Goal: Contribute content

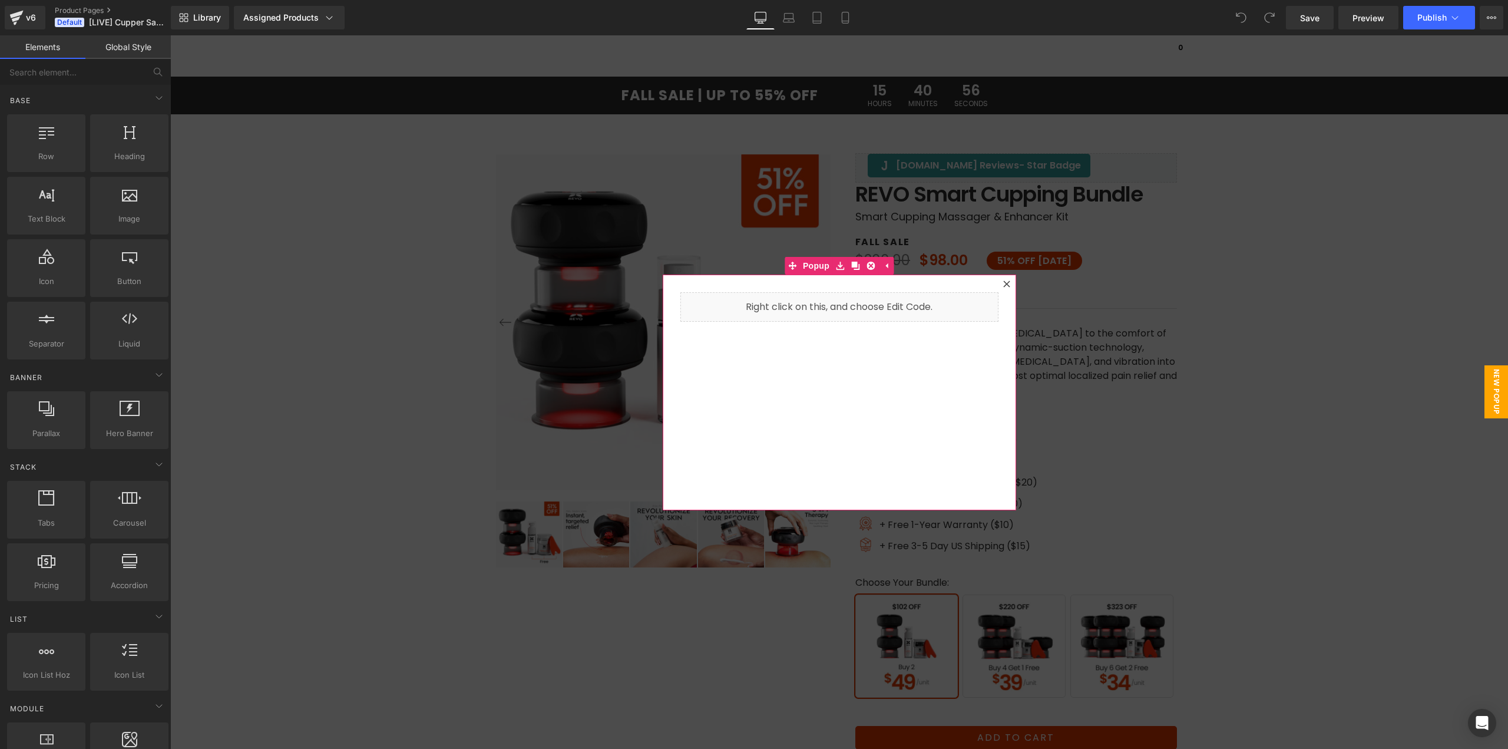
click at [1005, 283] on icon at bounding box center [1006, 283] width 7 height 7
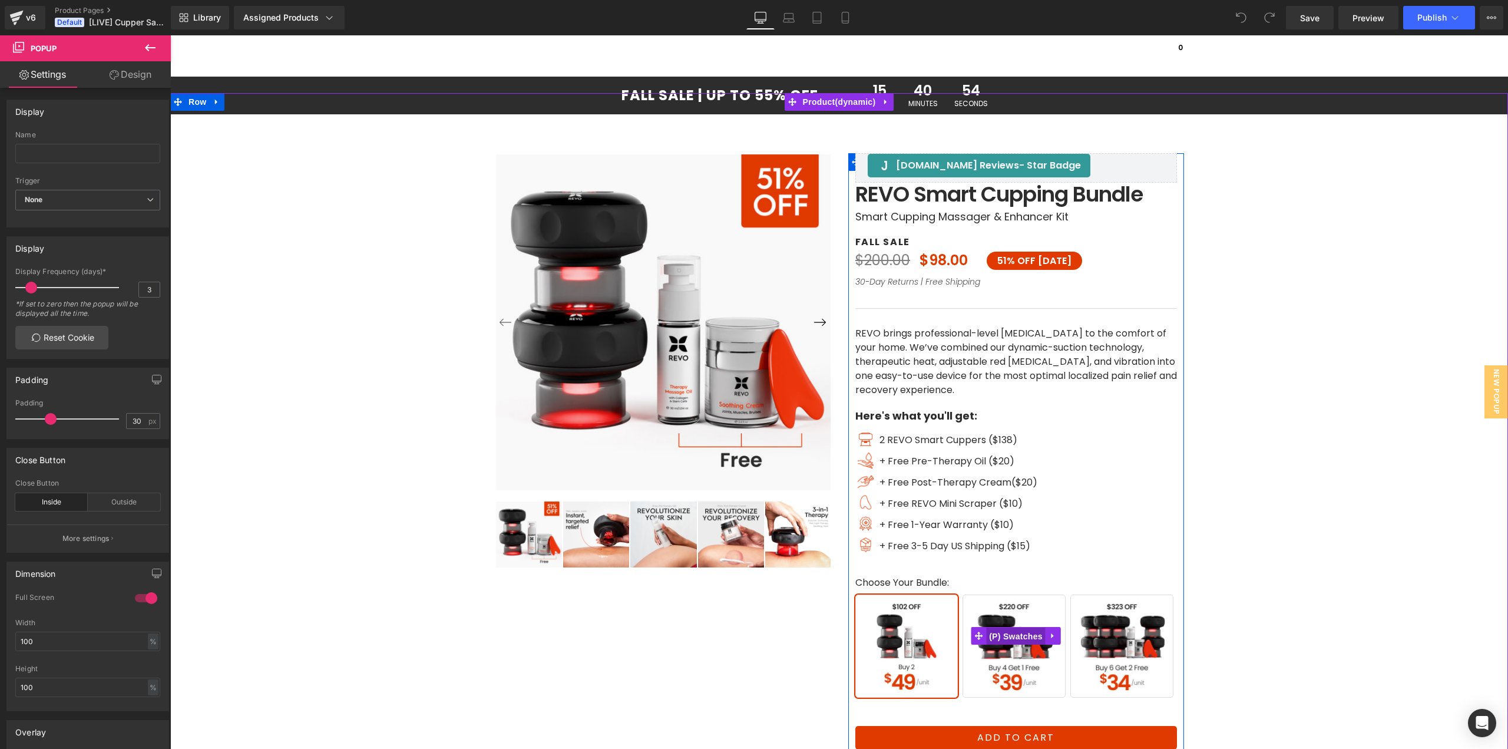
click at [1003, 641] on span "(P) Swatches" at bounding box center [1016, 637] width 60 height 18
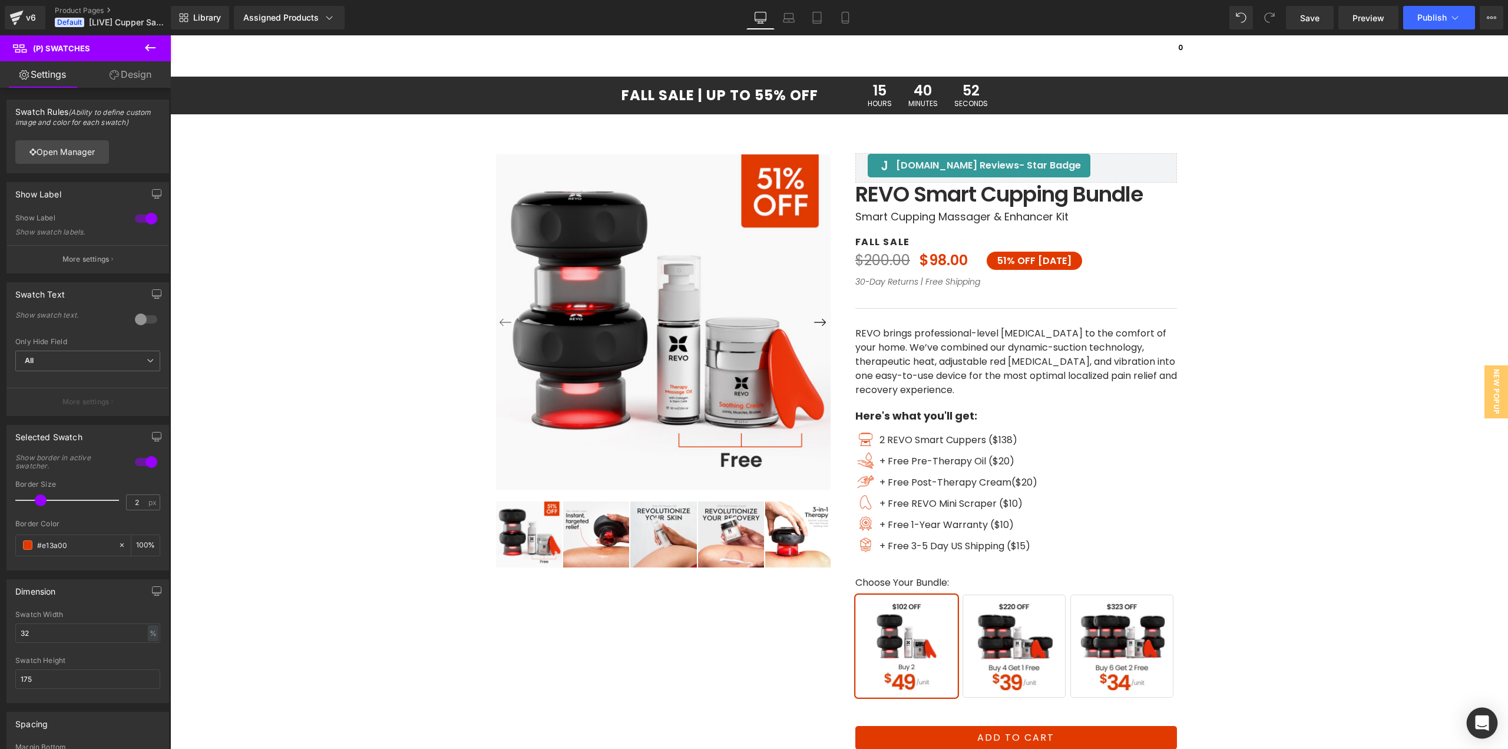
click at [1480, 721] on icon "Open Intercom Messenger" at bounding box center [1482, 722] width 14 height 15
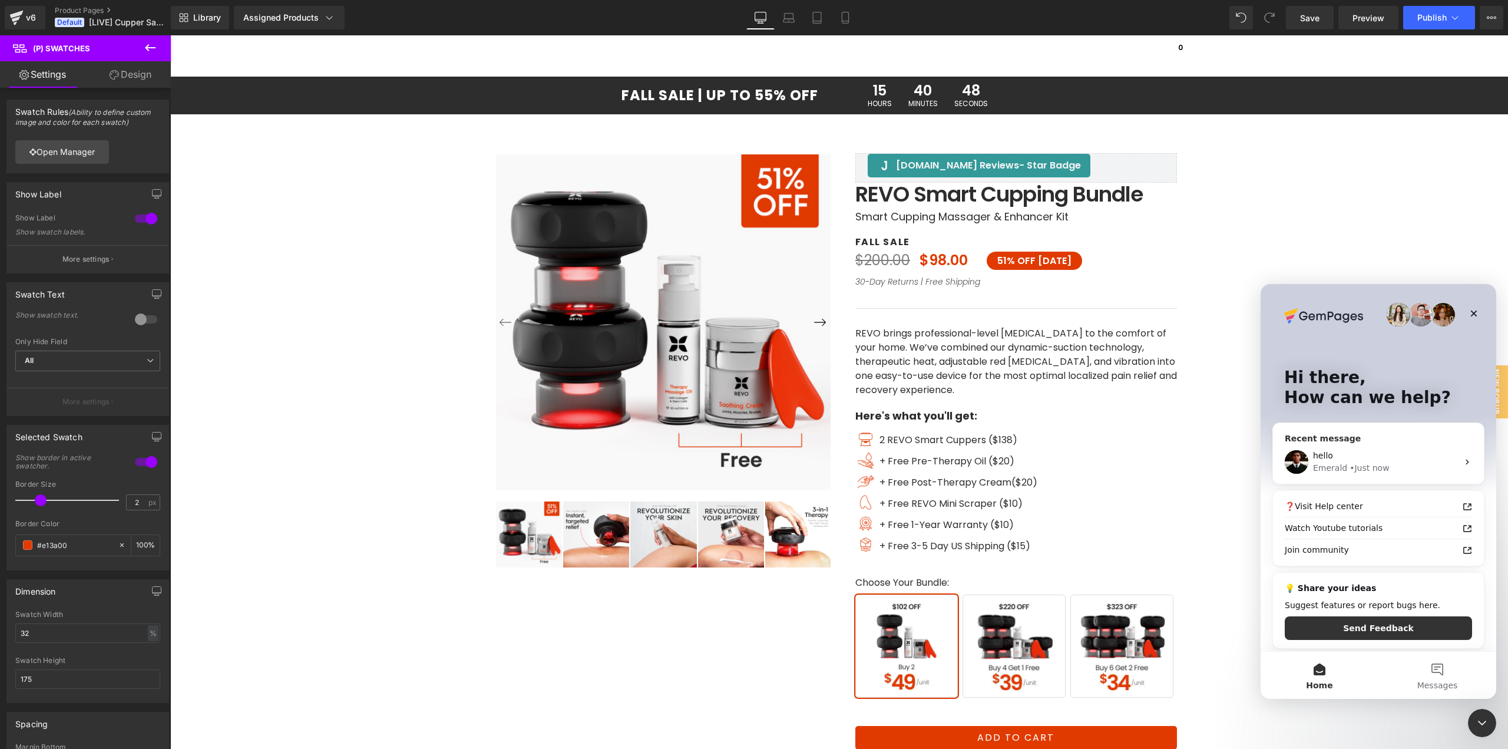
click at [1399, 459] on div "hello" at bounding box center [1385, 456] width 145 height 12
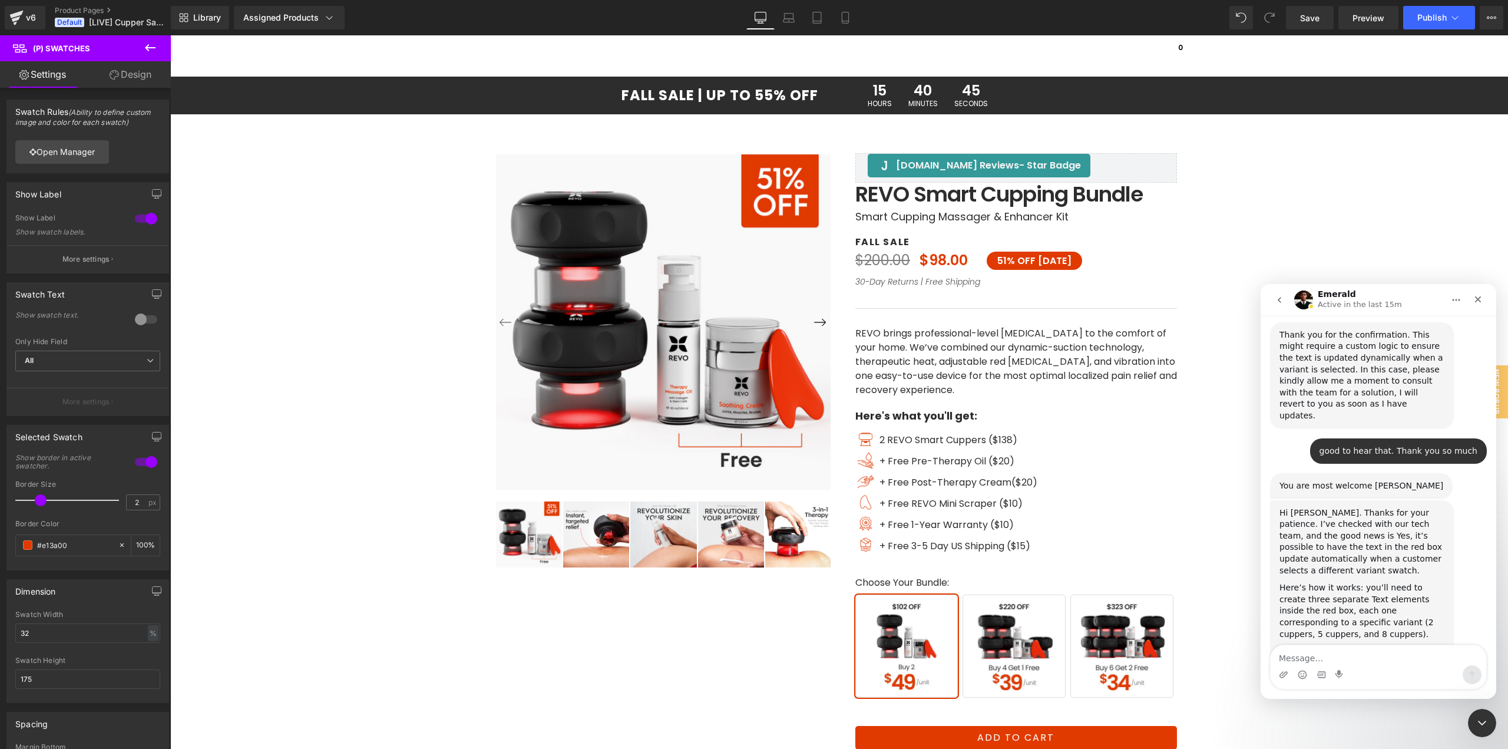
scroll to position [1207, 0]
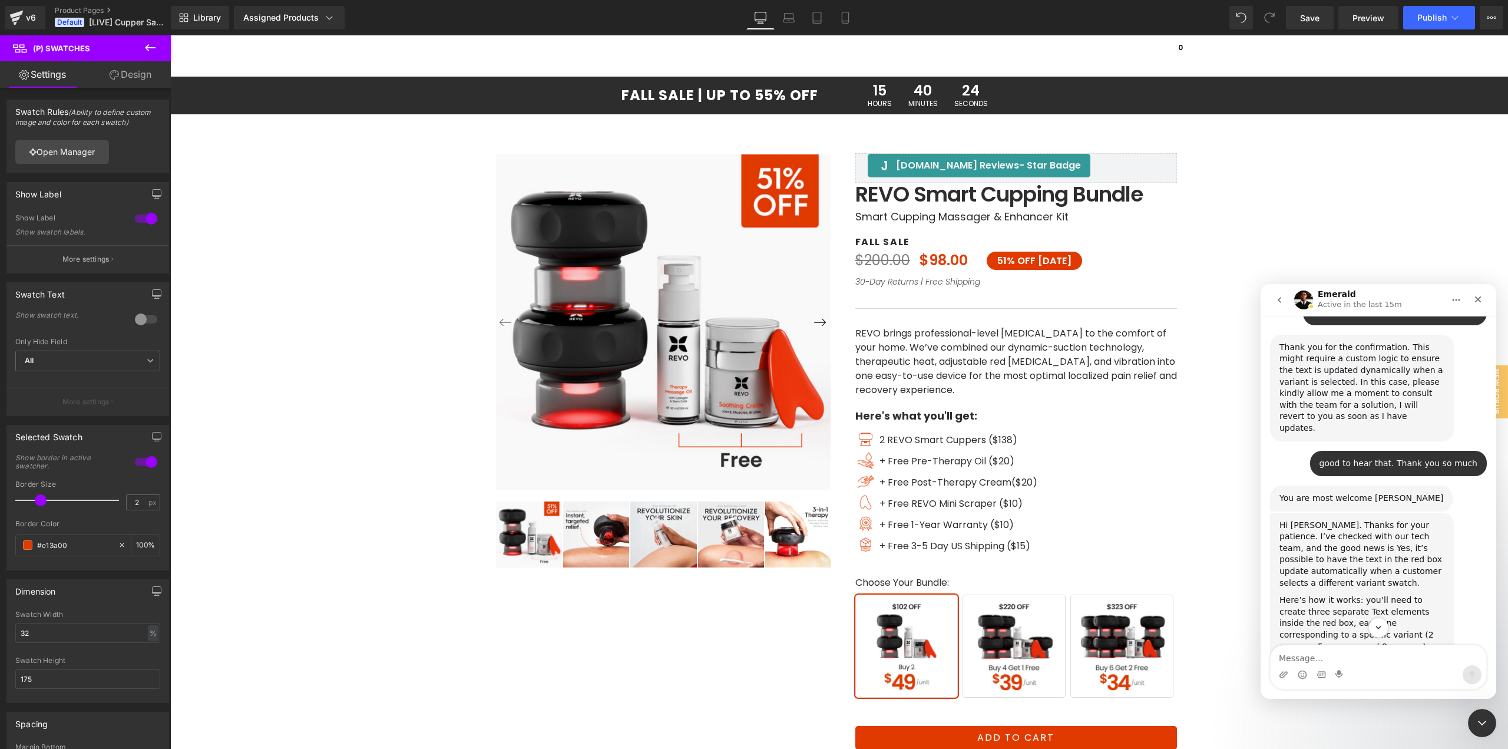
click at [963, 441] on div at bounding box center [754, 357] width 1508 height 714
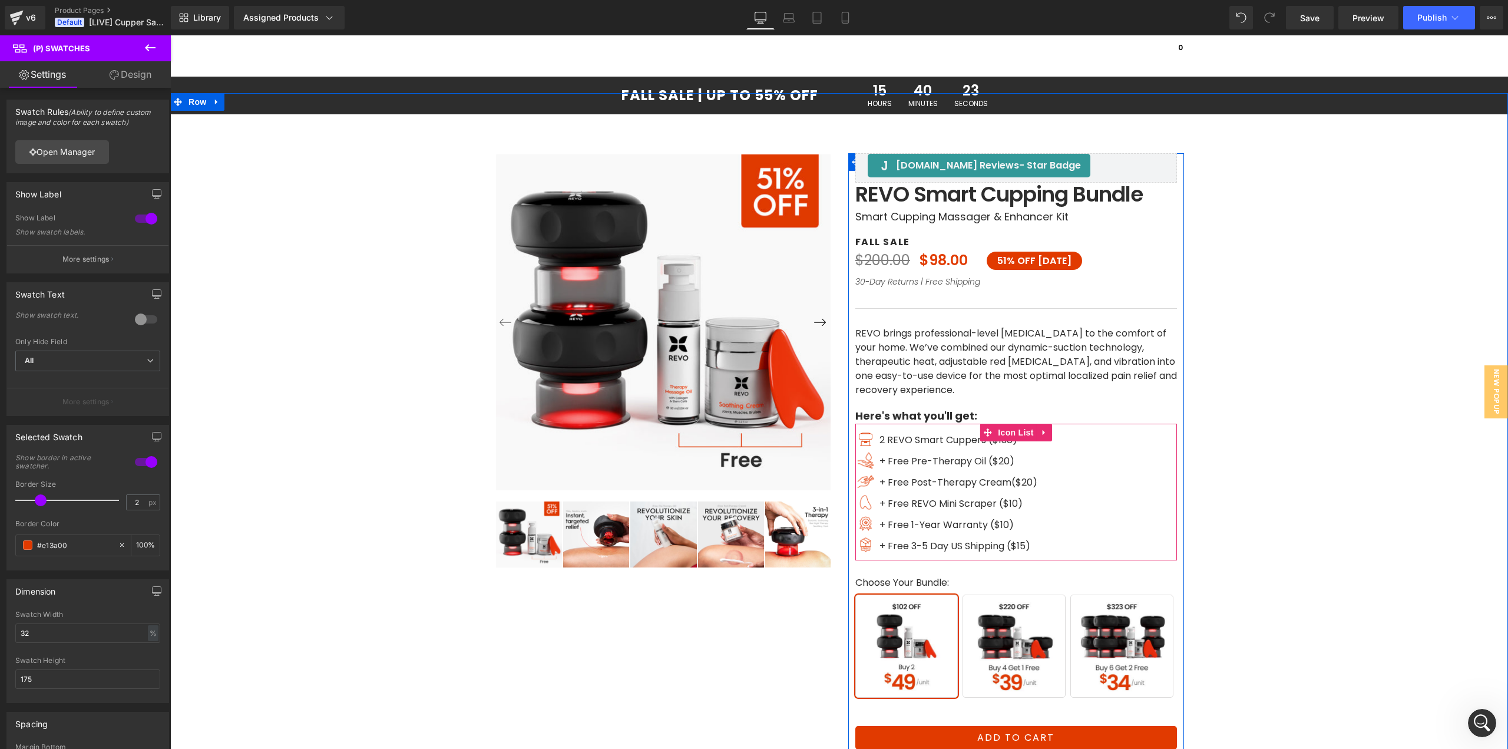
scroll to position [1384, 0]
click at [1323, 454] on div "‹ ›" at bounding box center [839, 483] width 1326 height 781
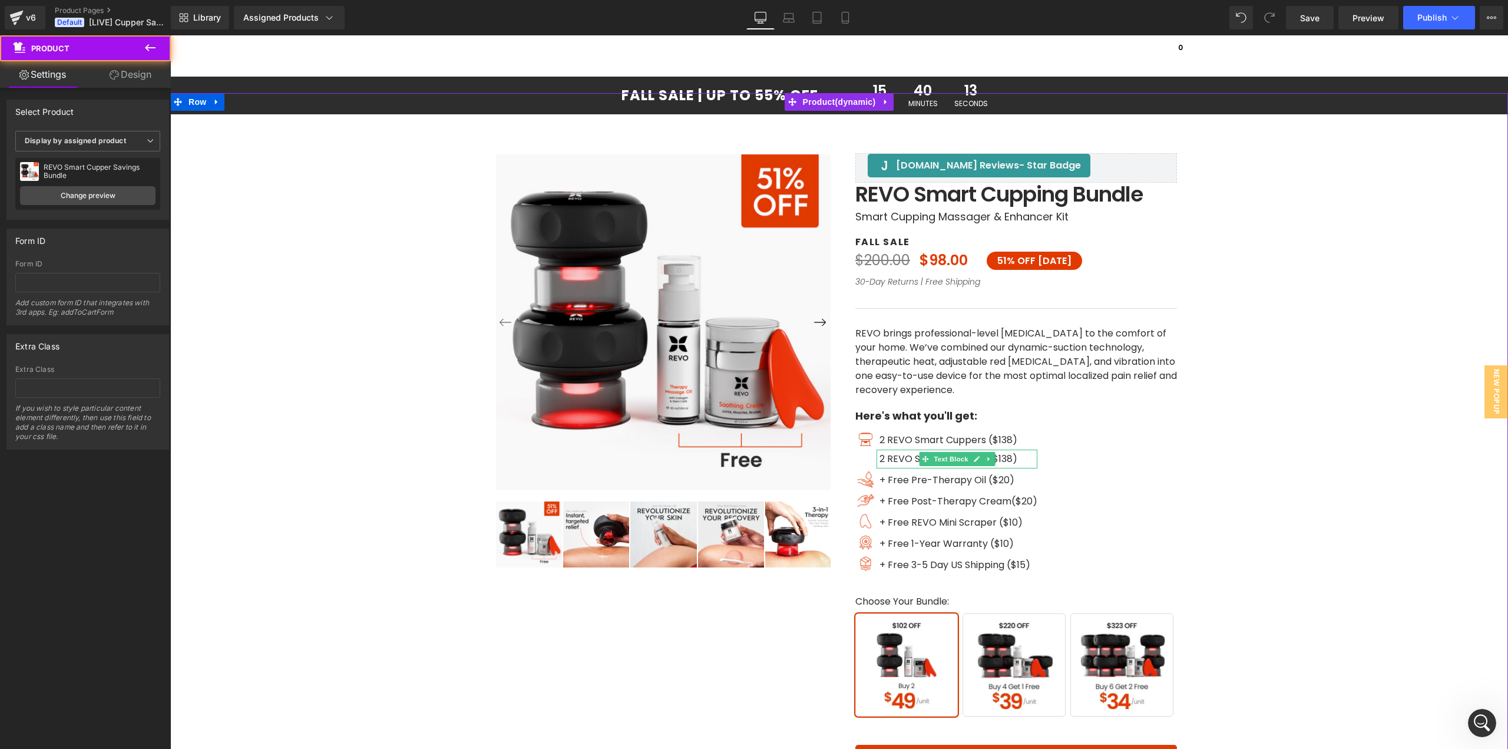
drag, startPoint x: 1302, startPoint y: 515, endPoint x: 1001, endPoint y: 477, distance: 302.9
click at [1299, 515] on div "‹ ›" at bounding box center [839, 493] width 1326 height 800
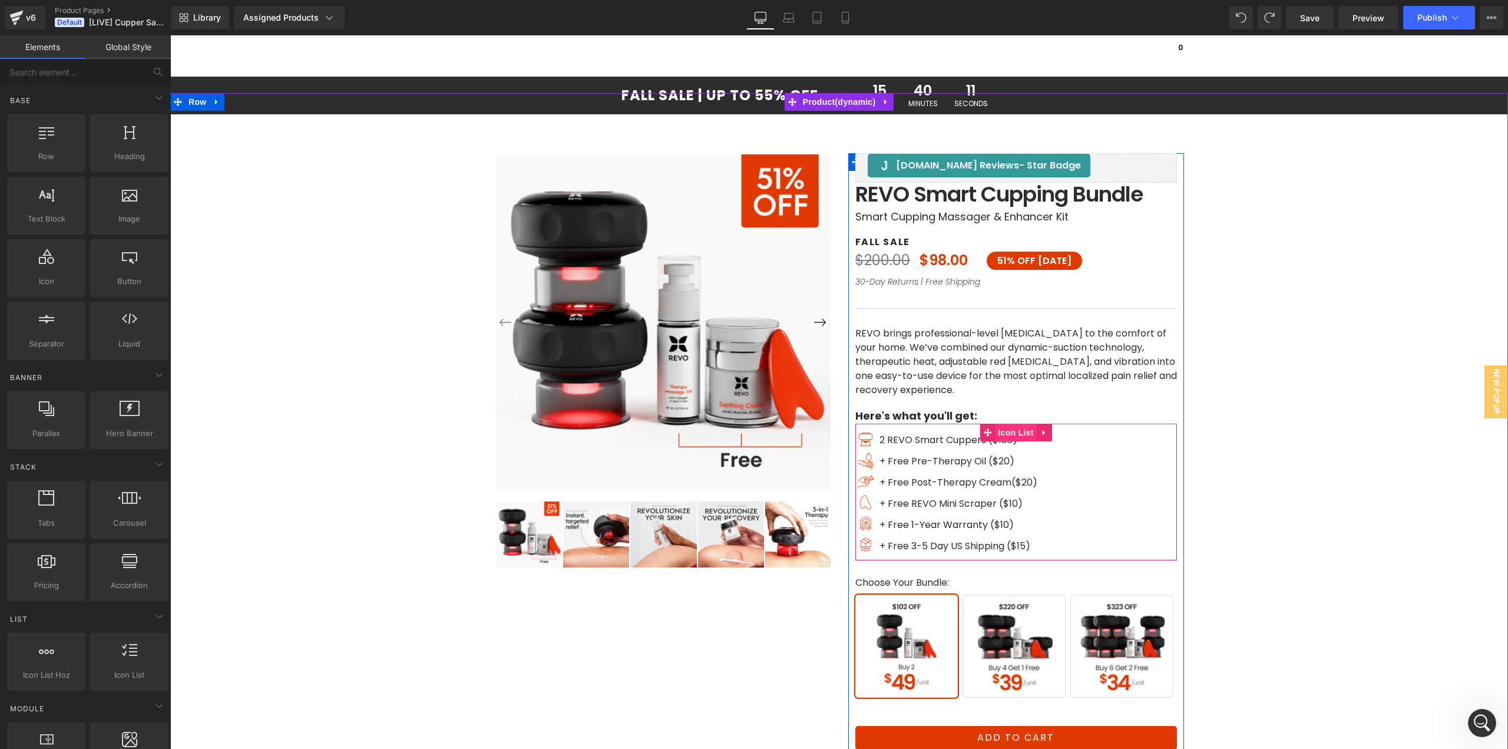
click at [1003, 433] on span "Icon List" at bounding box center [1015, 433] width 41 height 18
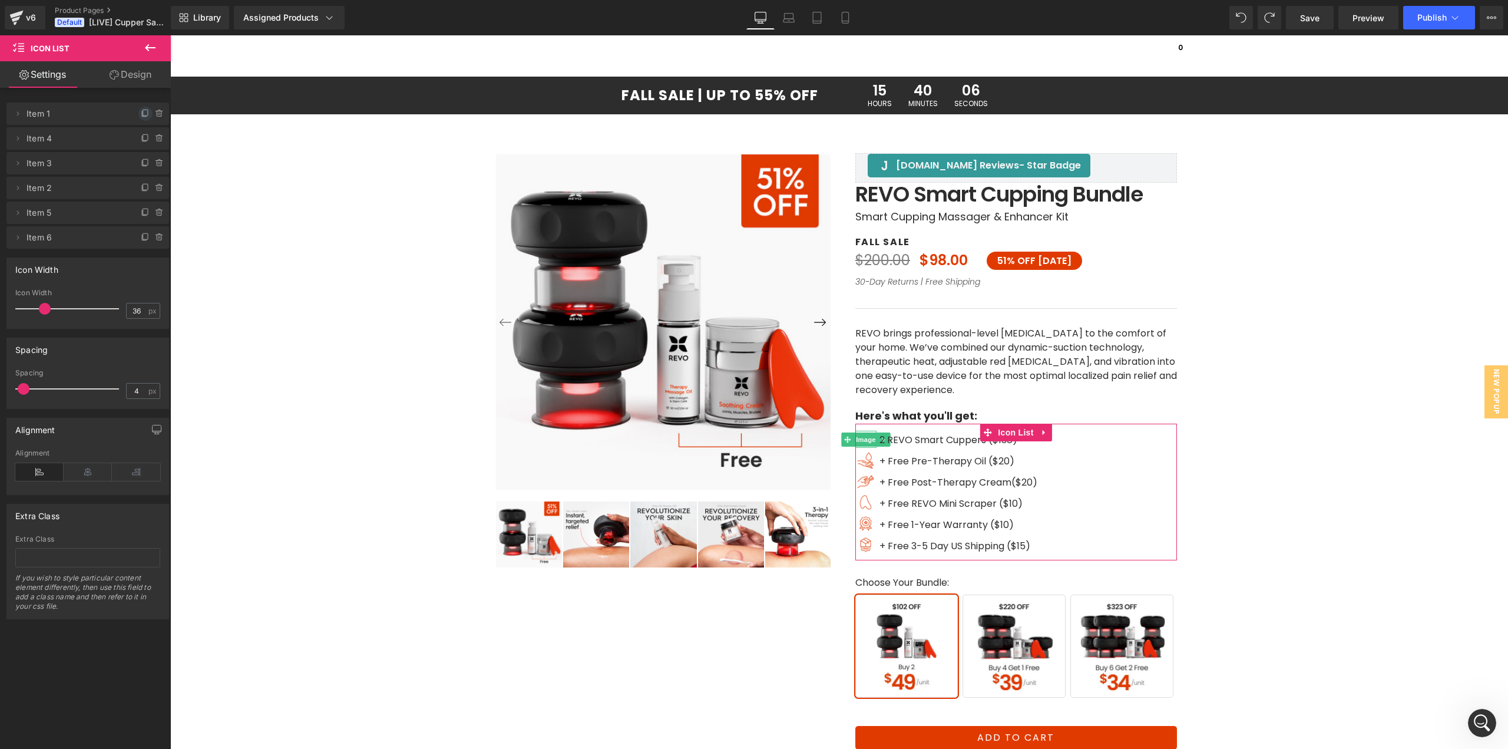
click at [143, 114] on icon at bounding box center [145, 113] width 5 height 6
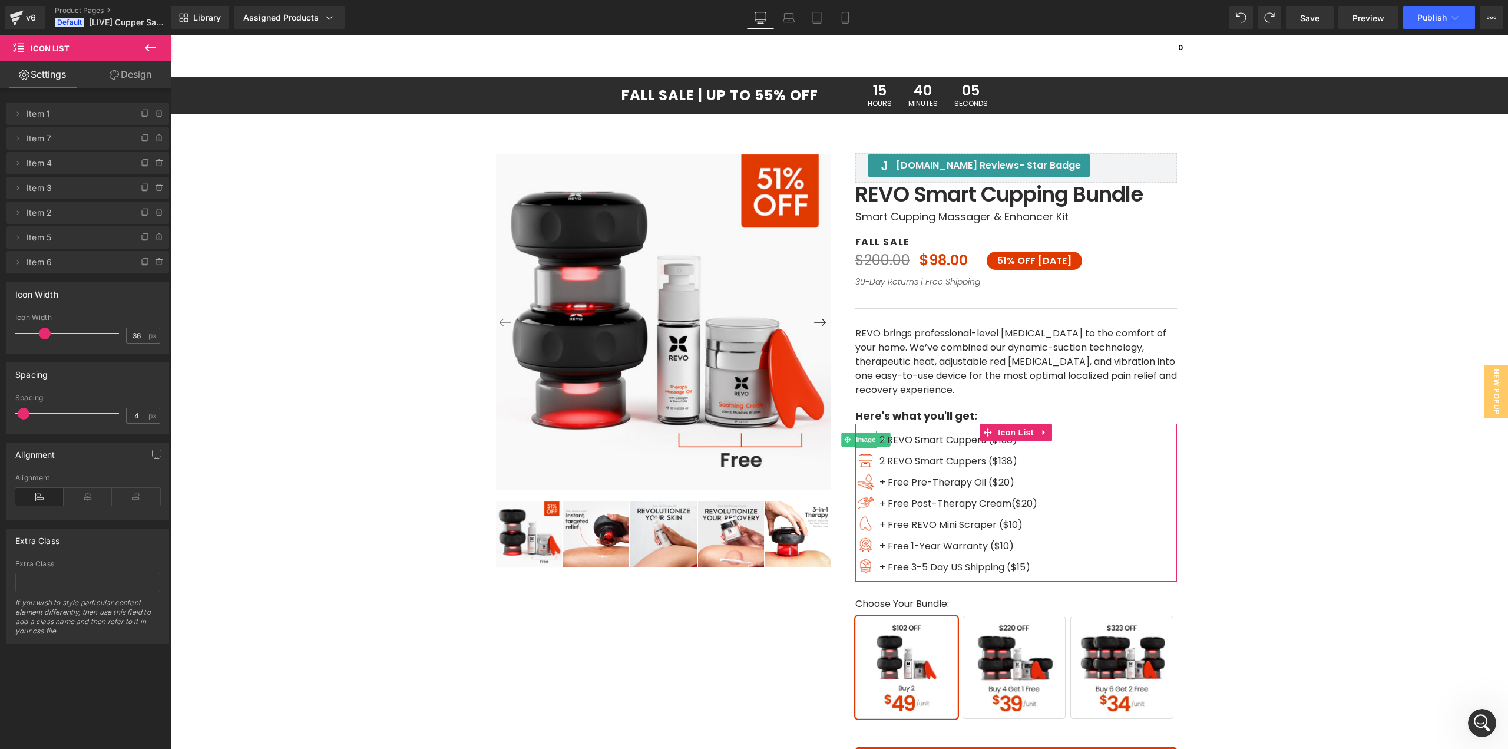
click at [143, 114] on icon at bounding box center [145, 113] width 5 height 6
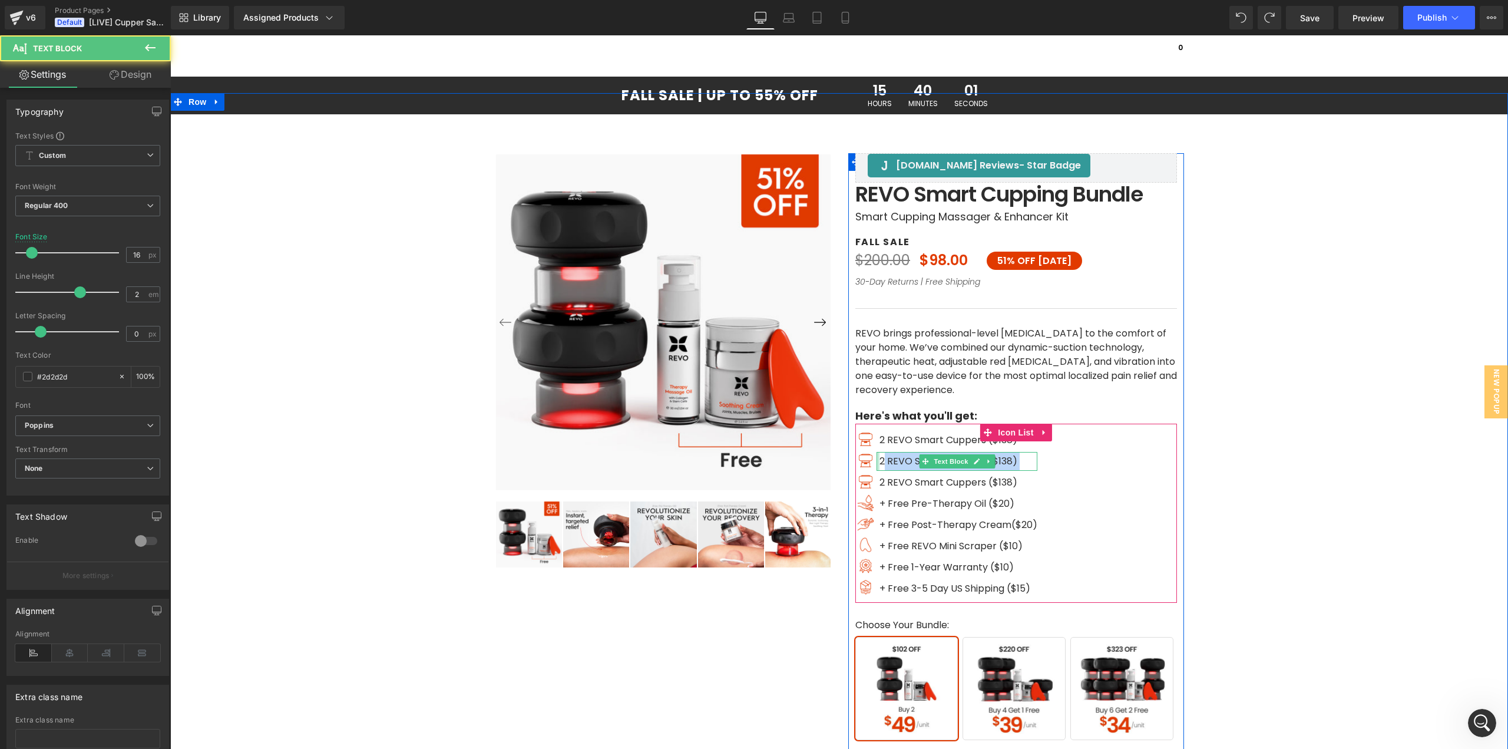
drag, startPoint x: 880, startPoint y: 461, endPoint x: 873, endPoint y: 460, distance: 7.1
click at [877, 460] on div "2 REVO Smart Cuppers ($138) Text Block" at bounding box center [957, 461] width 161 height 19
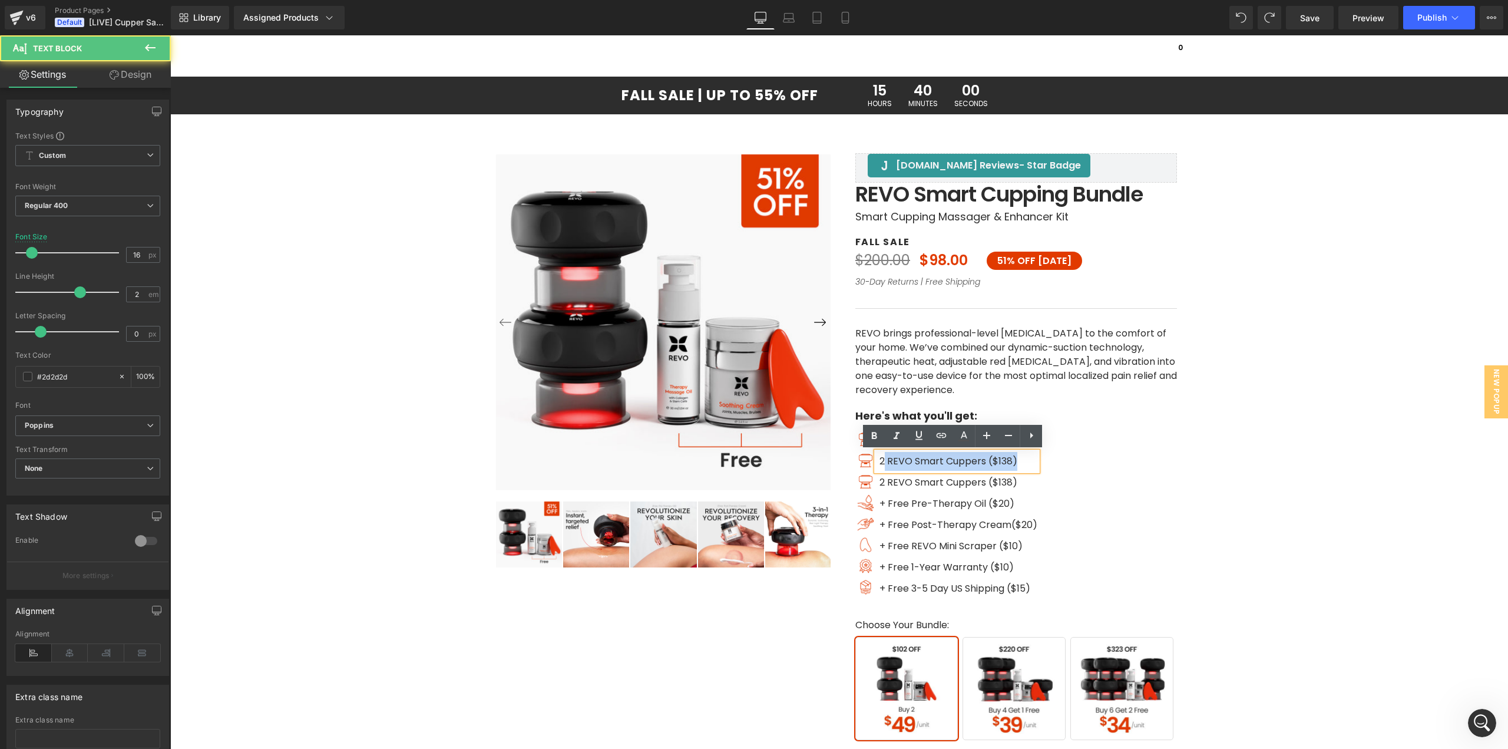
click at [880, 460] on span "2 REVO Smart Cuppers ($138)" at bounding box center [949, 461] width 138 height 14
click at [880, 480] on span "2 REVO Smart Cuppers ($138)" at bounding box center [949, 483] width 138 height 14
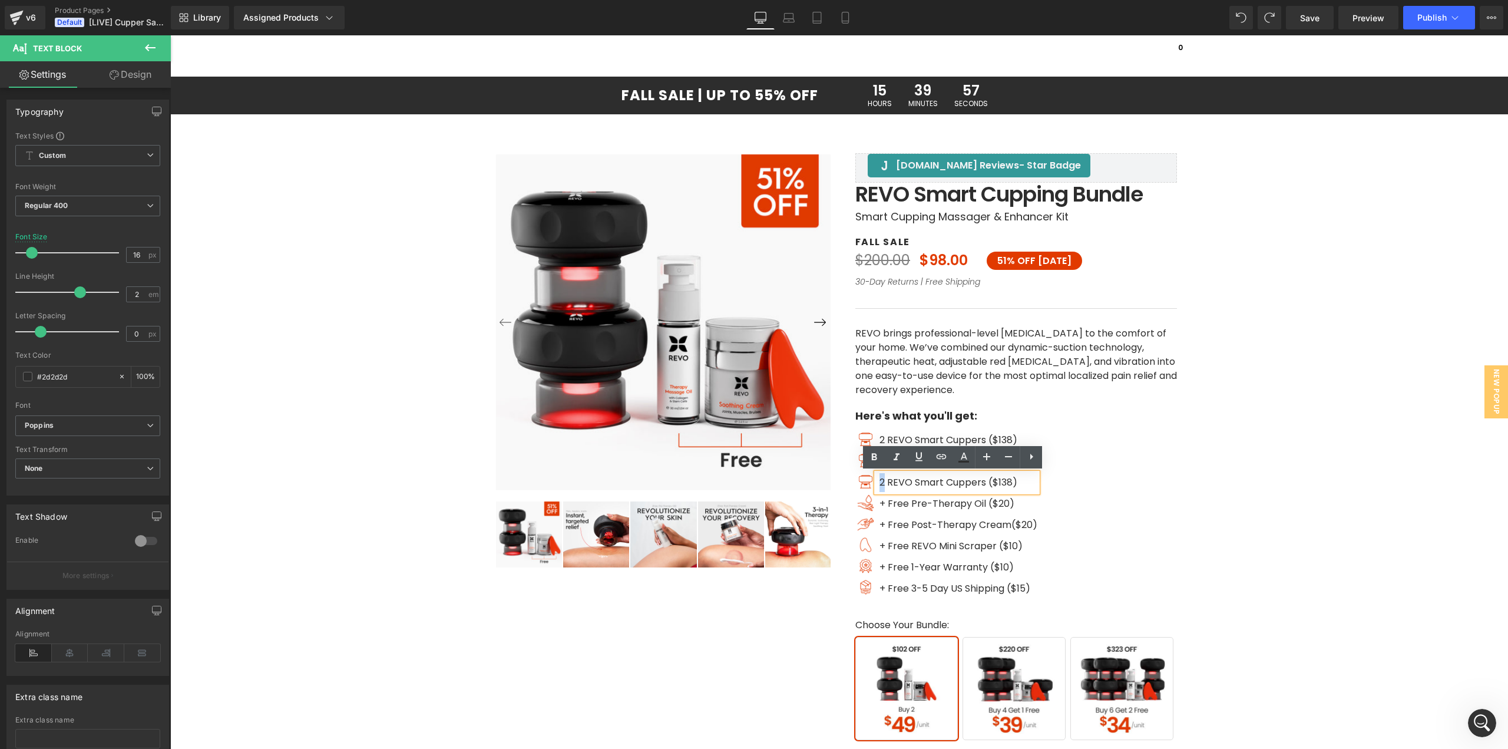
click at [877, 480] on div "2 REVO Smart Cuppers ($138)" at bounding box center [957, 482] width 161 height 19
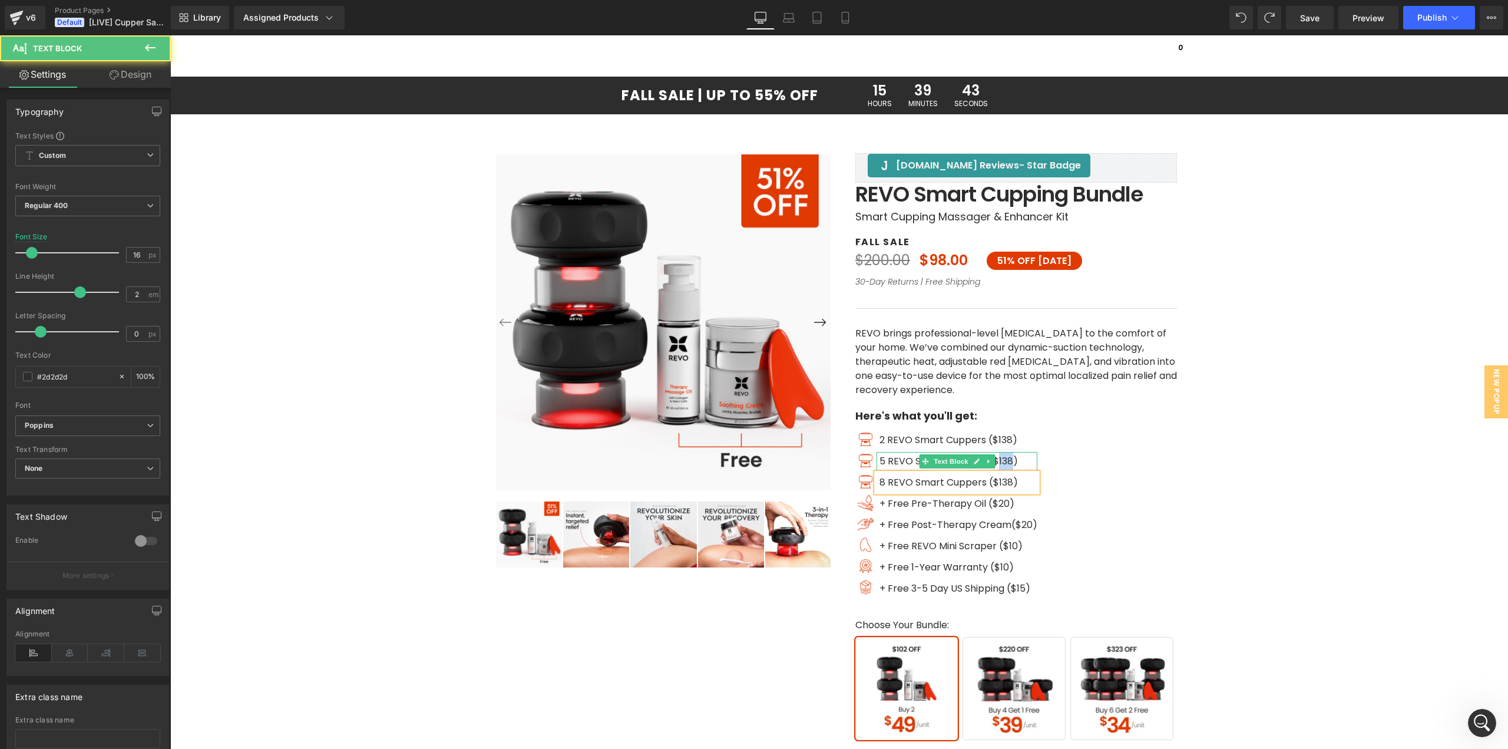
drag, startPoint x: 1008, startPoint y: 460, endPoint x: 993, endPoint y: 460, distance: 14.1
click at [993, 460] on span "5 REVO Smart Cuppers ($138)" at bounding box center [949, 461] width 138 height 14
drag, startPoint x: 1008, startPoint y: 481, endPoint x: 994, endPoint y: 481, distance: 13.6
click at [994, 481] on span "8 REVO Smart Cuppers ($138)" at bounding box center [949, 483] width 138 height 14
click at [1372, 496] on div "‹ ›" at bounding box center [839, 505] width 1326 height 824
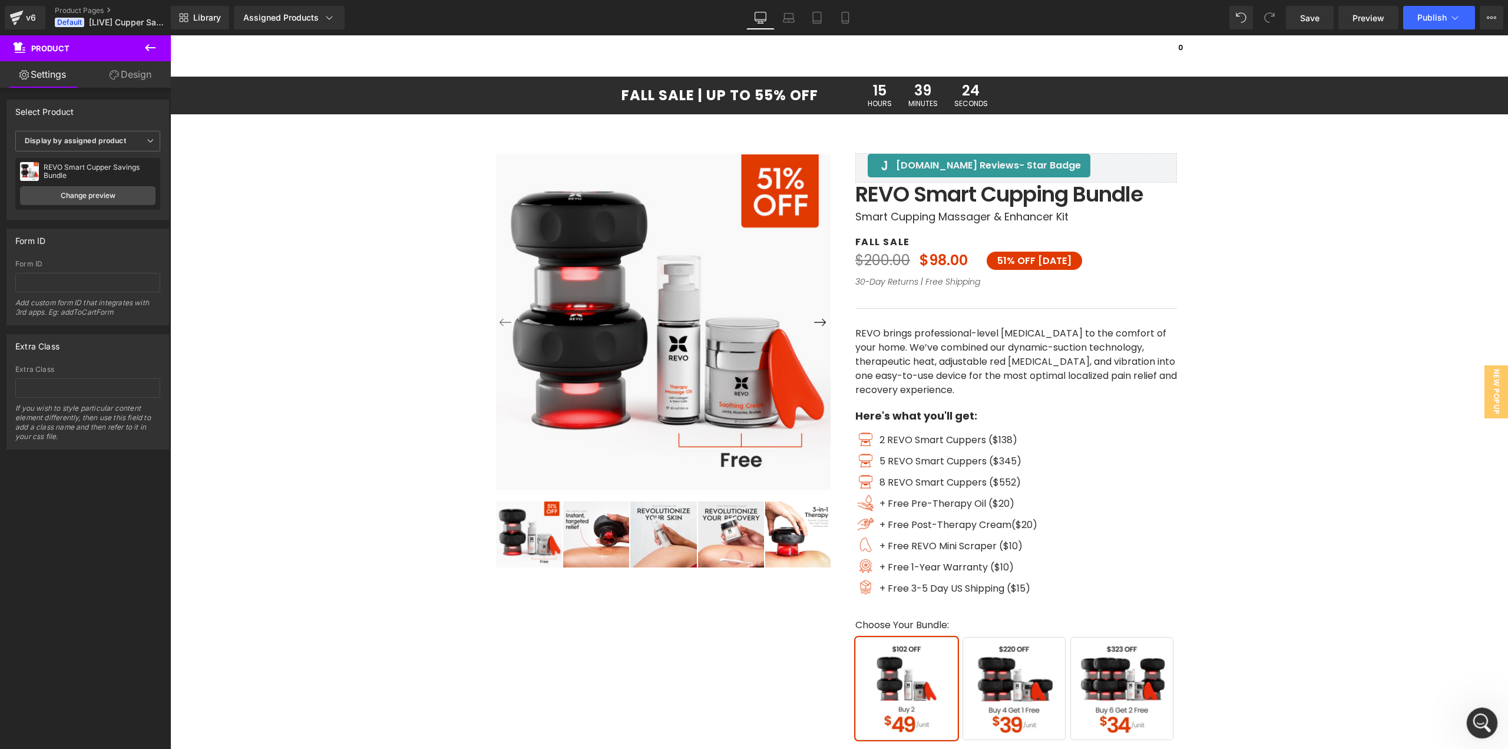
click at [1475, 714] on div "Open Intercom Messenger" at bounding box center [1480, 721] width 39 height 39
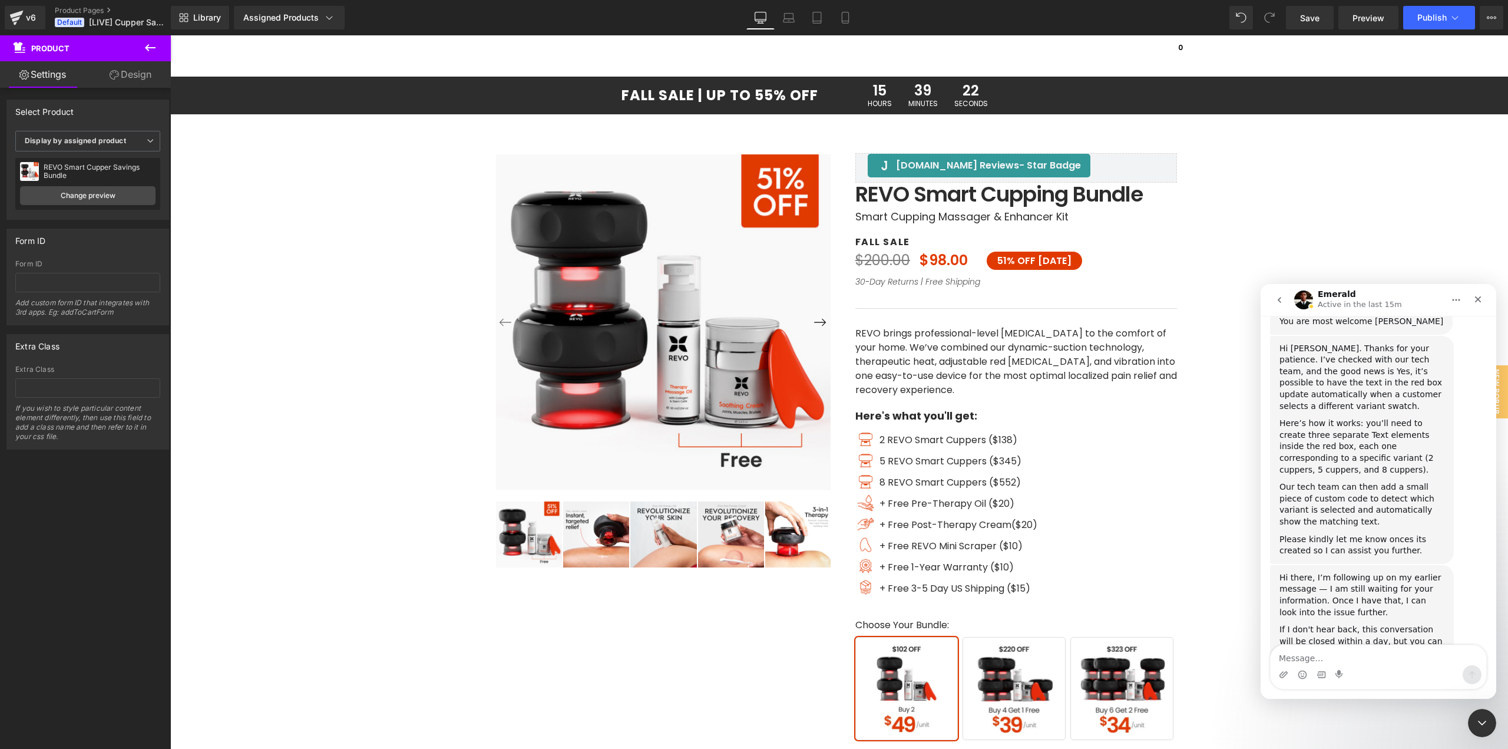
click at [1342, 665] on div "Intercom messenger" at bounding box center [1379, 667] width 216 height 44
click at [1340, 661] on textarea "Message…" at bounding box center [1379, 655] width 216 height 20
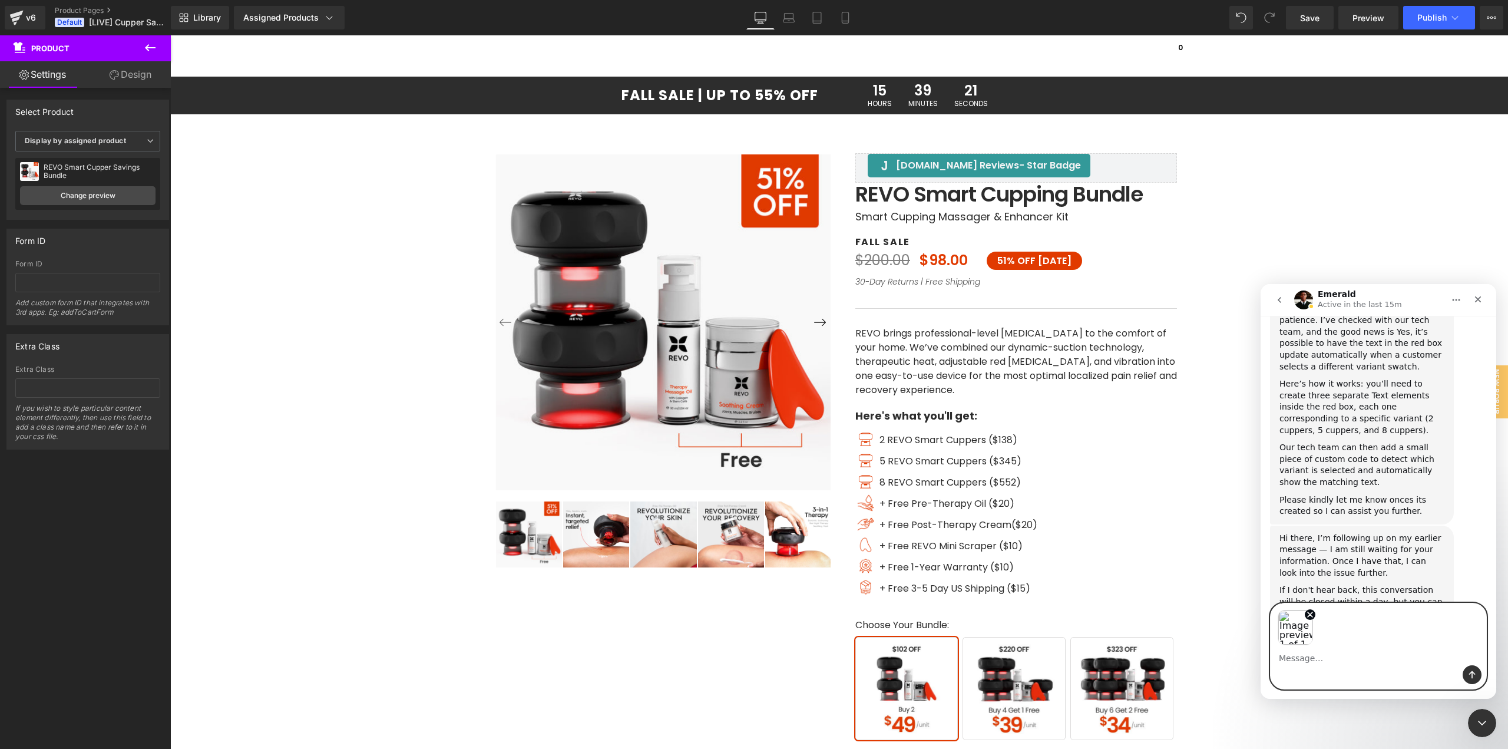
scroll to position [1425, 0]
type textarea "it's done"
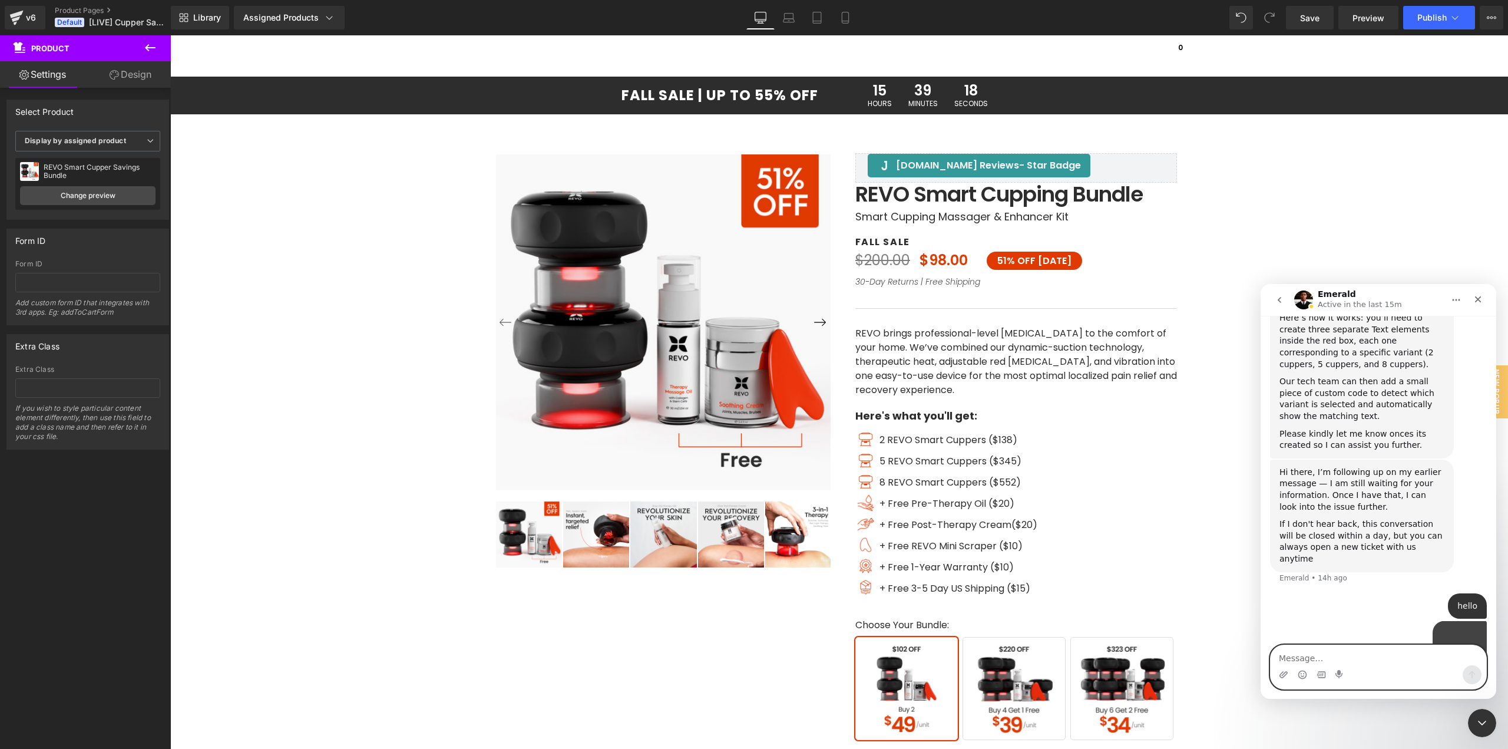
scroll to position [1494, 0]
click at [1285, 301] on button "go back" at bounding box center [1280, 300] width 22 height 22
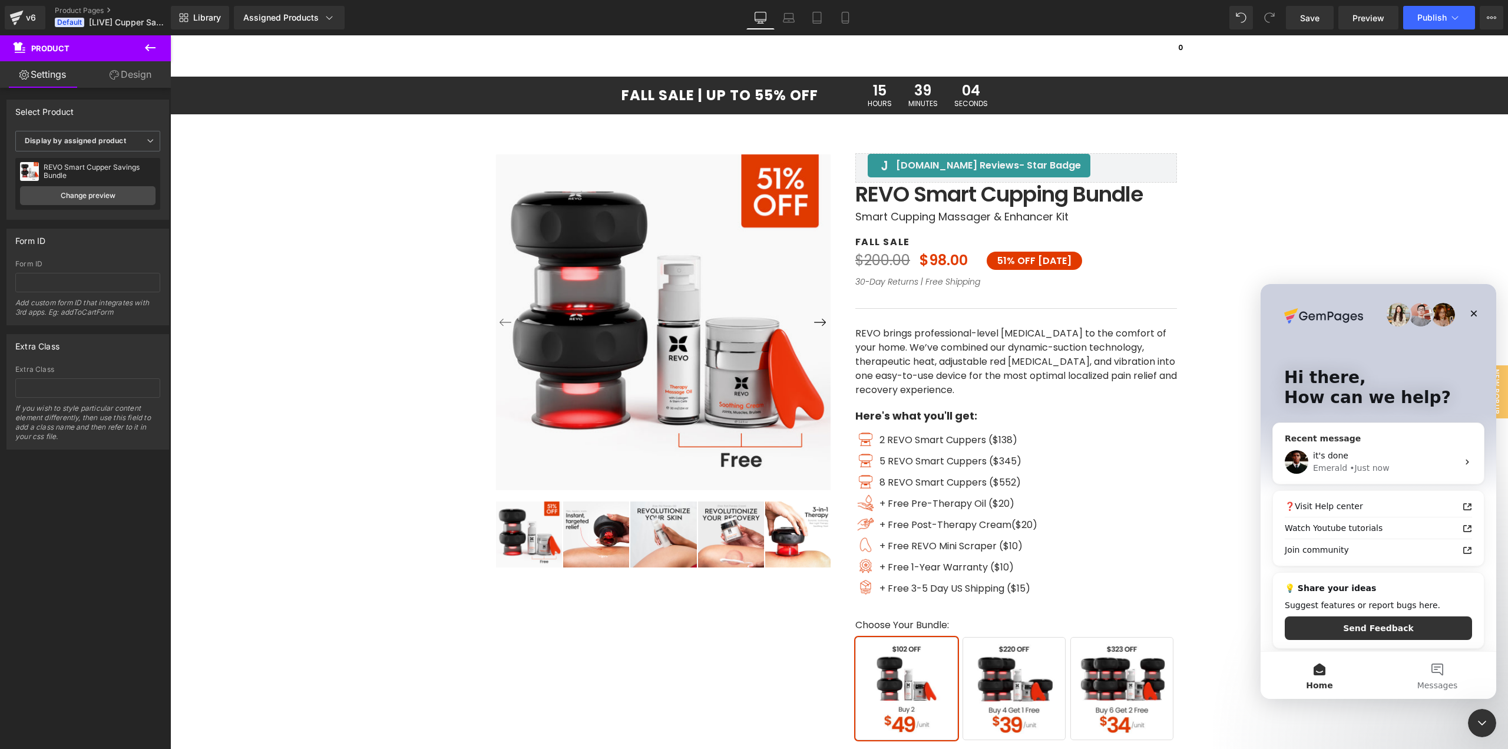
click at [1394, 461] on div "it's done" at bounding box center [1385, 456] width 145 height 12
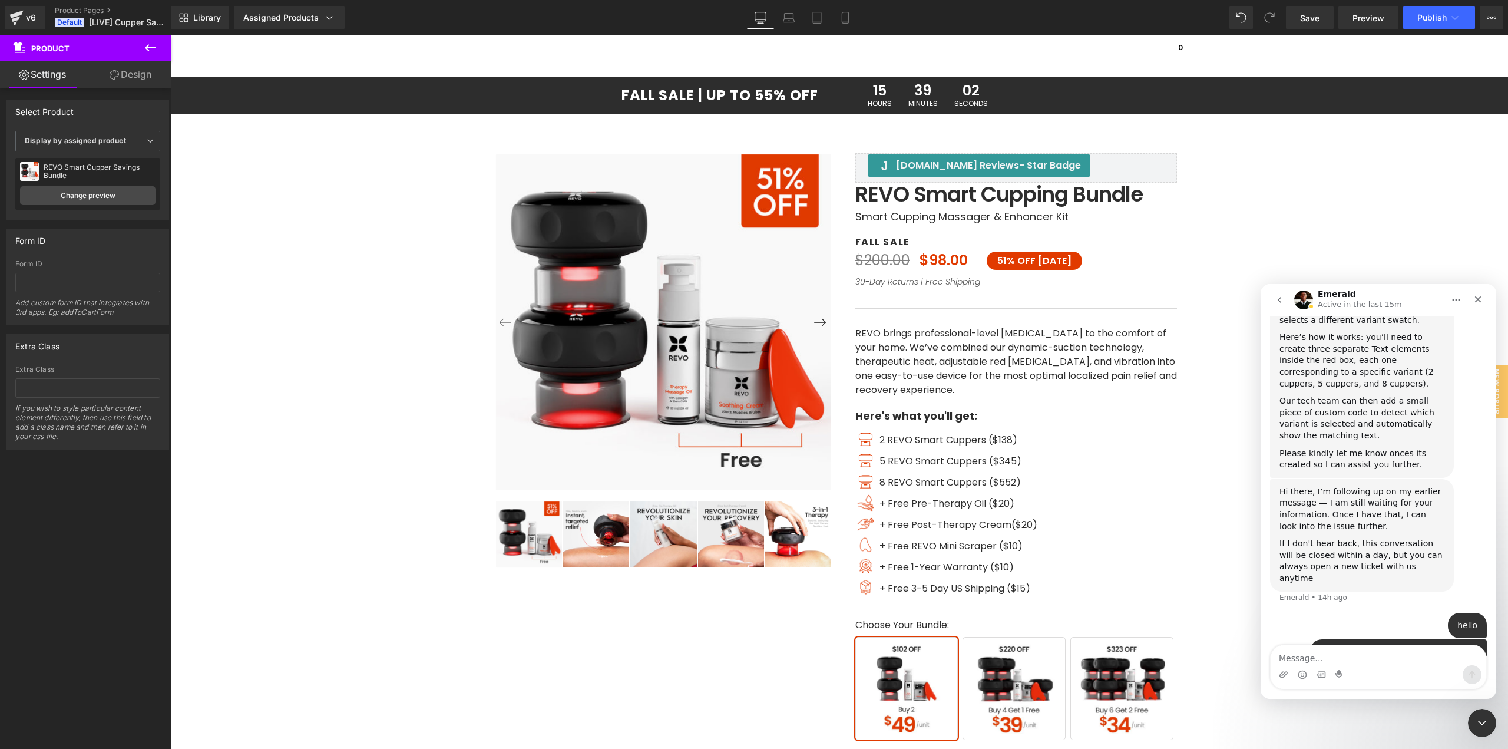
scroll to position [1494, 0]
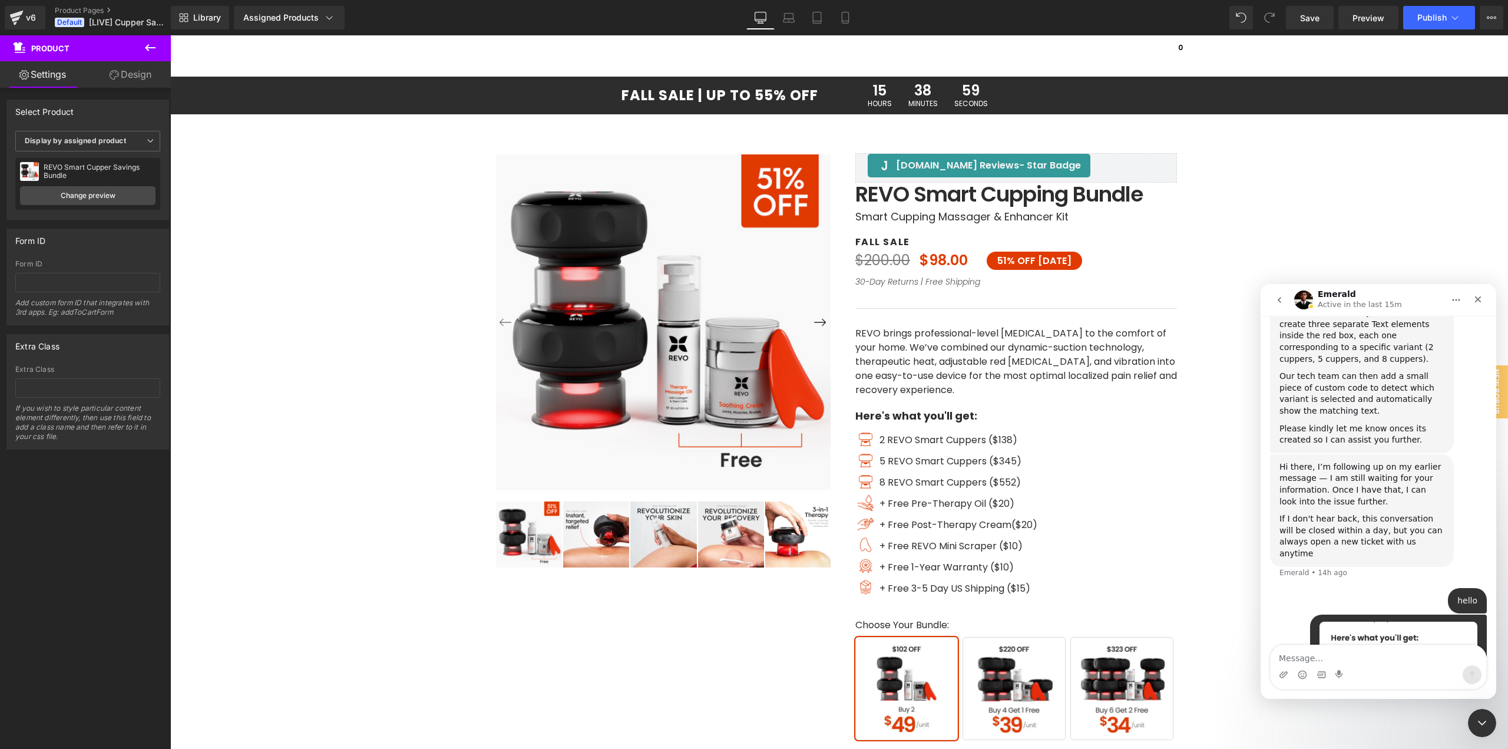
click at [1297, 658] on textarea "Message…" at bounding box center [1379, 655] width 216 height 20
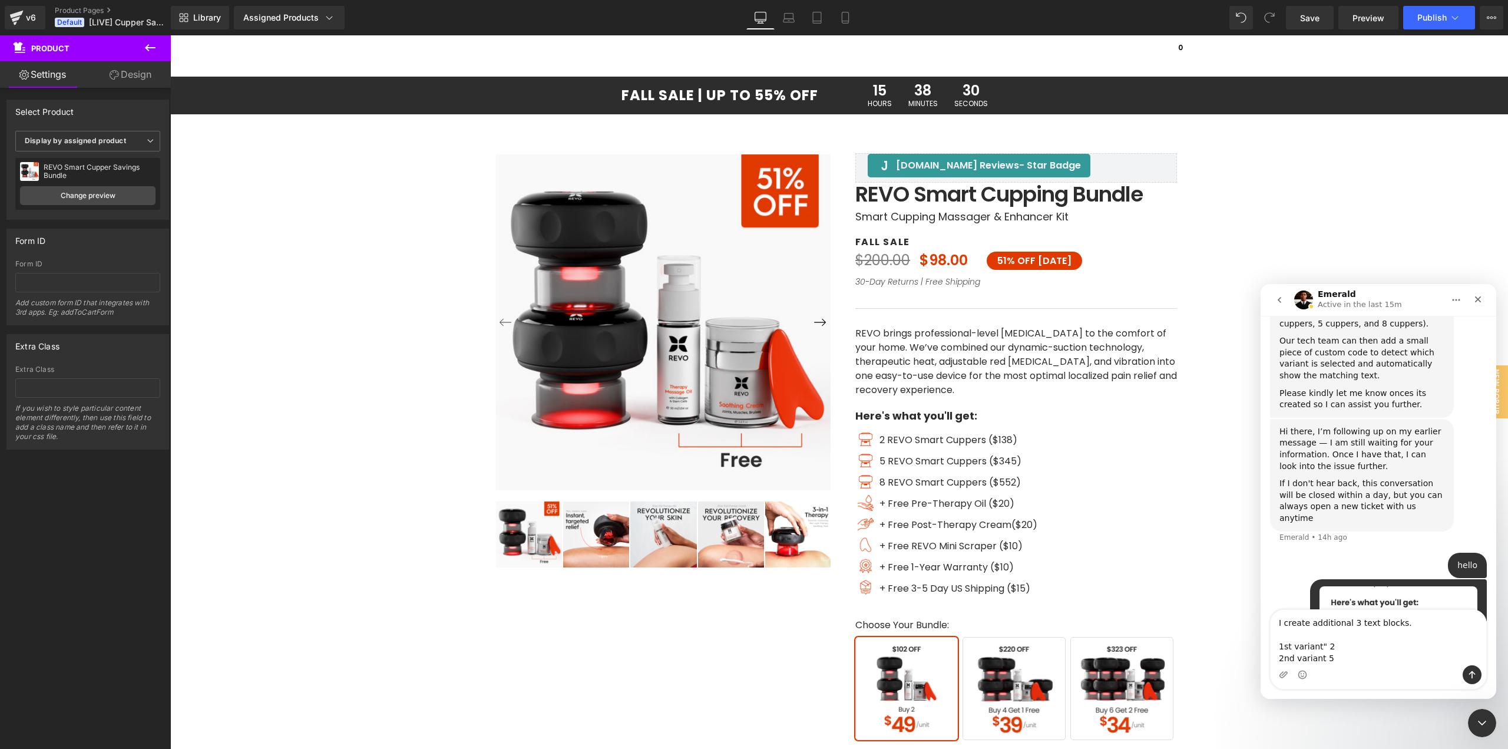
scroll to position [1541, 0]
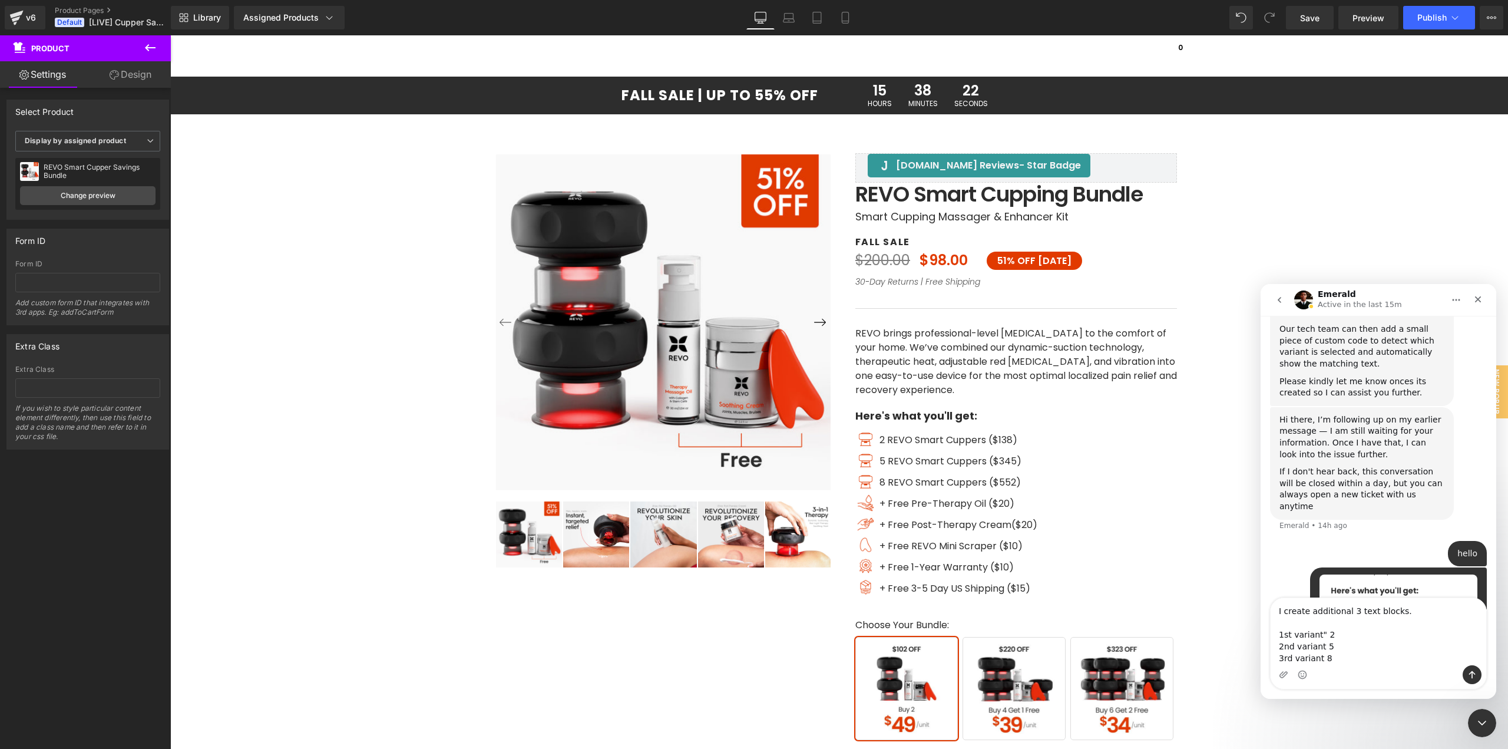
click at [1330, 634] on textarea "I create additional 3 text blocks. 1st variant" 2 2nd variant 5 3rd variant 8" at bounding box center [1379, 631] width 216 height 67
click at [1332, 649] on textarea "I create additional 3 text blocks. 1st variant" 2 cuppers 2nd variant 5 3rd var…" at bounding box center [1379, 631] width 216 height 67
click at [1338, 661] on textarea "I create additional 3 text blocks. 1st variant" 2 cuppers 2nd variant 5 cuppers…" at bounding box center [1379, 631] width 216 height 67
type textarea "I create additional 3 text blocks. 1st variant" 2 cuppers 2nd variant 5 cuppers…"
click at [1468, 677] on icon "Send a message…" at bounding box center [1472, 674] width 9 height 9
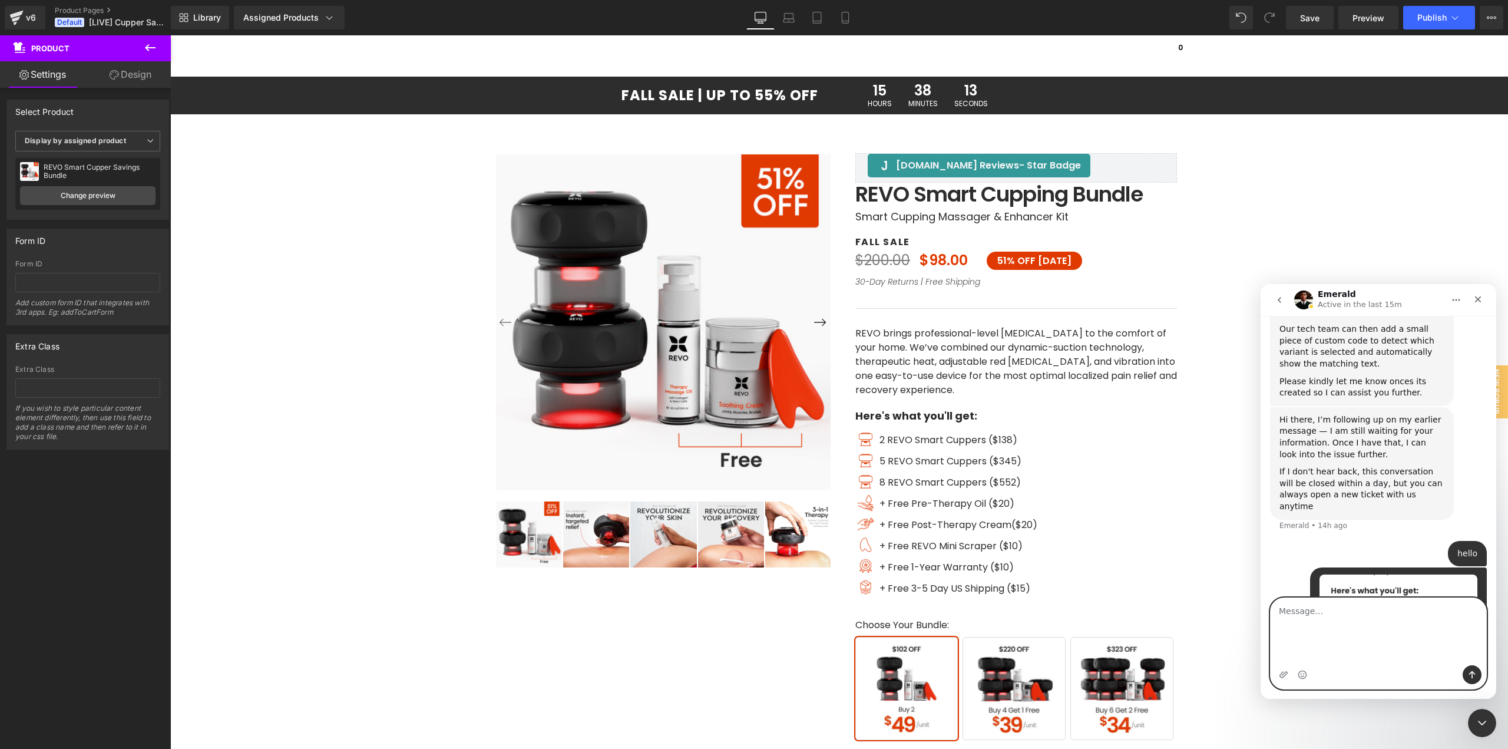
scroll to position [1562, 0]
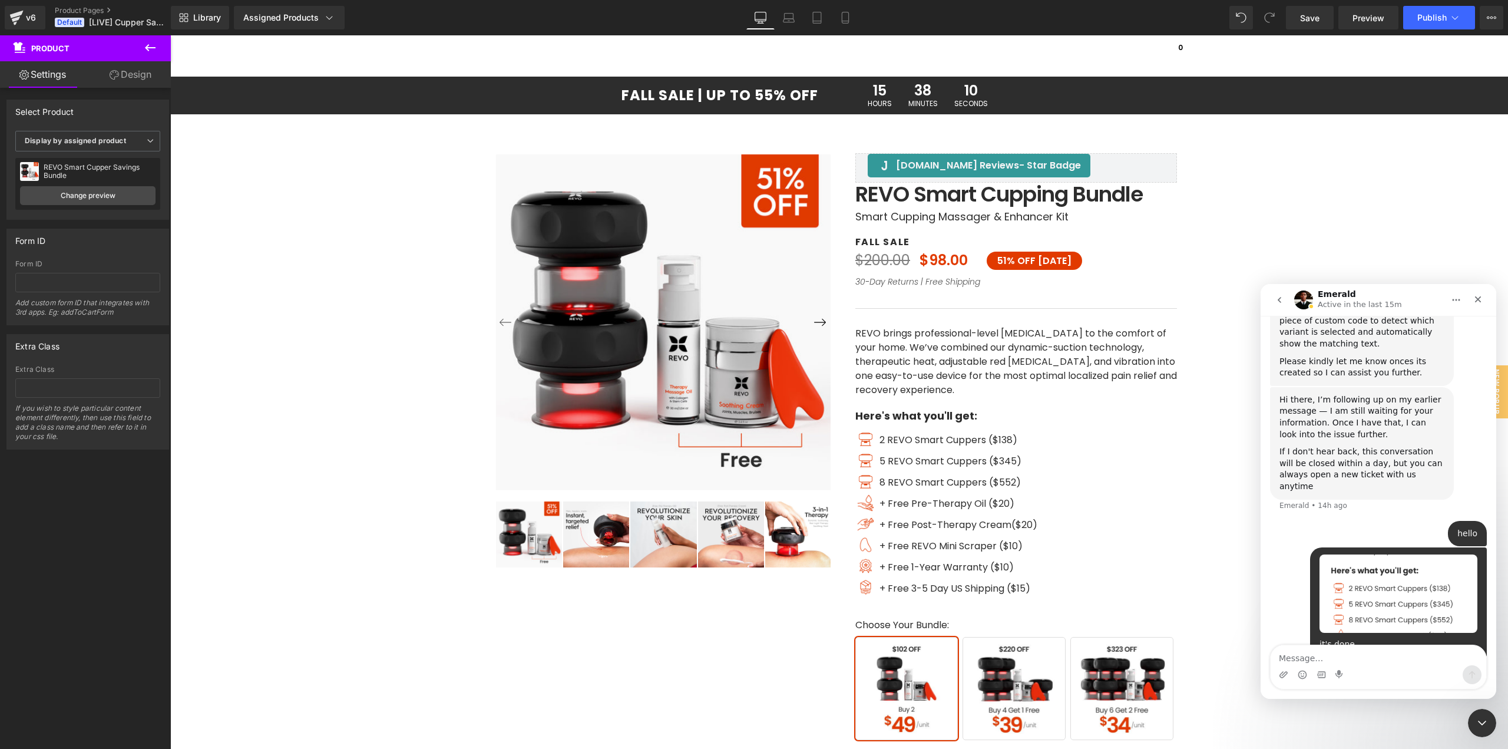
drag, startPoint x: 1401, startPoint y: 603, endPoint x: 1424, endPoint y: 614, distance: 25.8
click at [1424, 683] on div "1st variant" 2 cuppers 2nd variant 5 cuppers 3rd variant 8 cuppers" at bounding box center [1411, 700] width 133 height 35
click at [1339, 654] on textarea "Message…" at bounding box center [1379, 655] width 216 height 20
type textarea "*created"
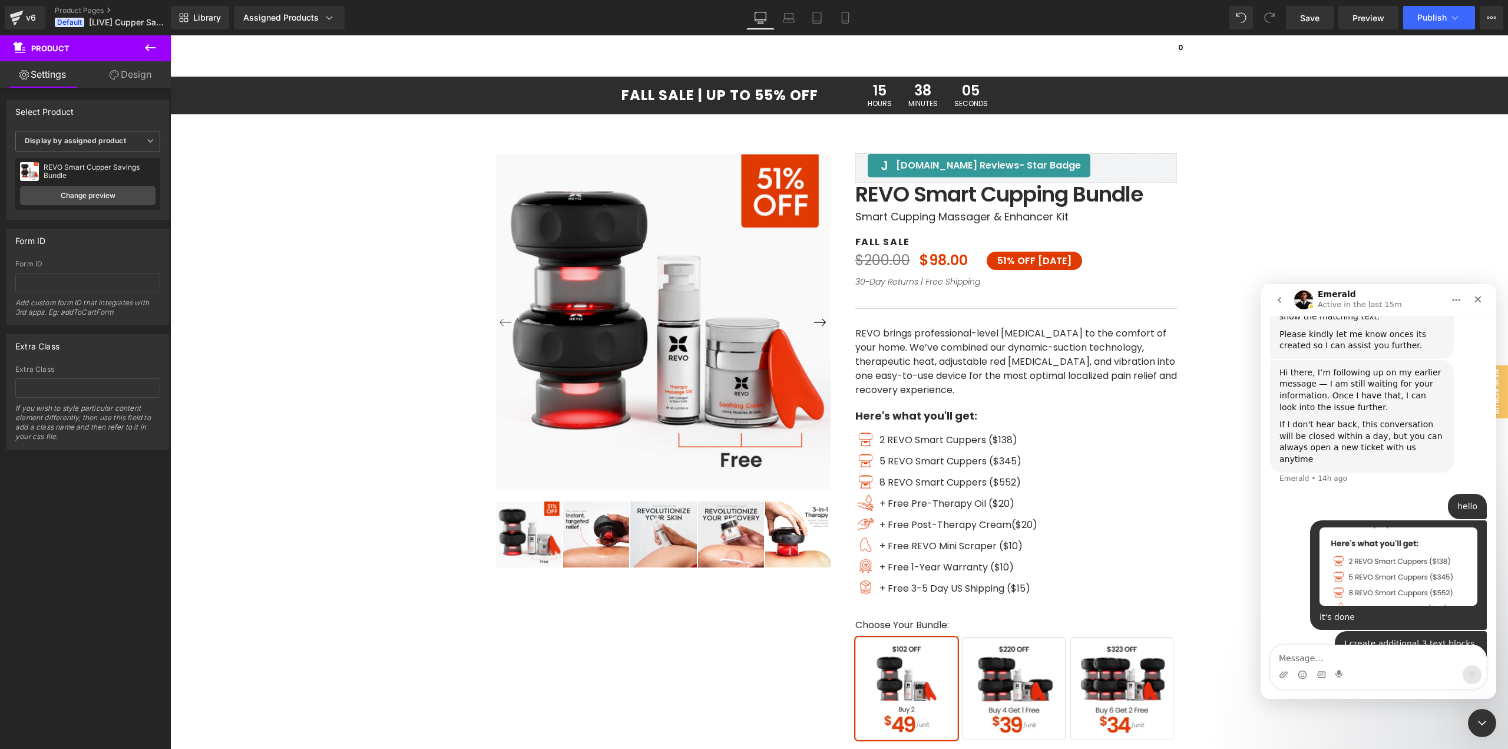
click at [1027, 674] on div at bounding box center [754, 357] width 1508 height 714
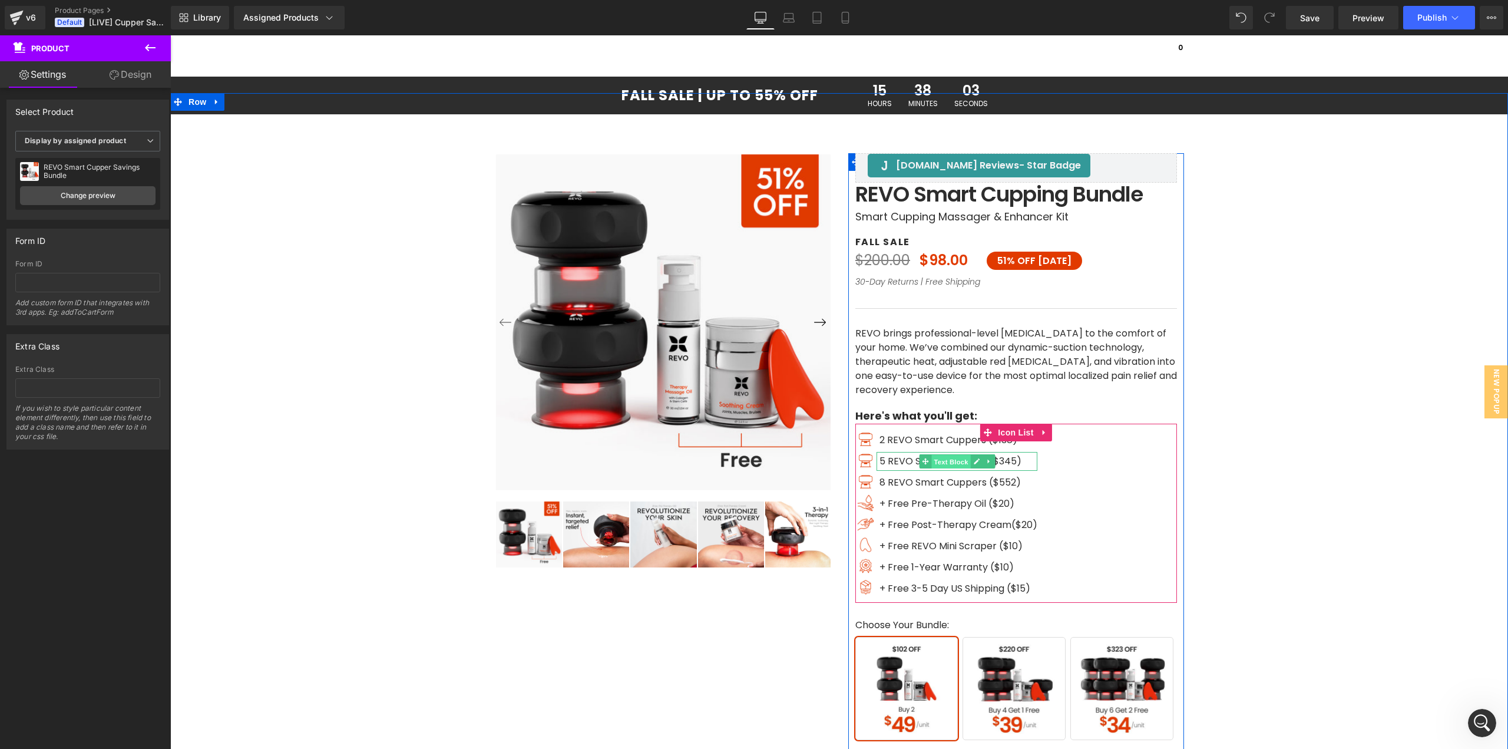
click at [939, 458] on span "Text Block" at bounding box center [951, 462] width 39 height 14
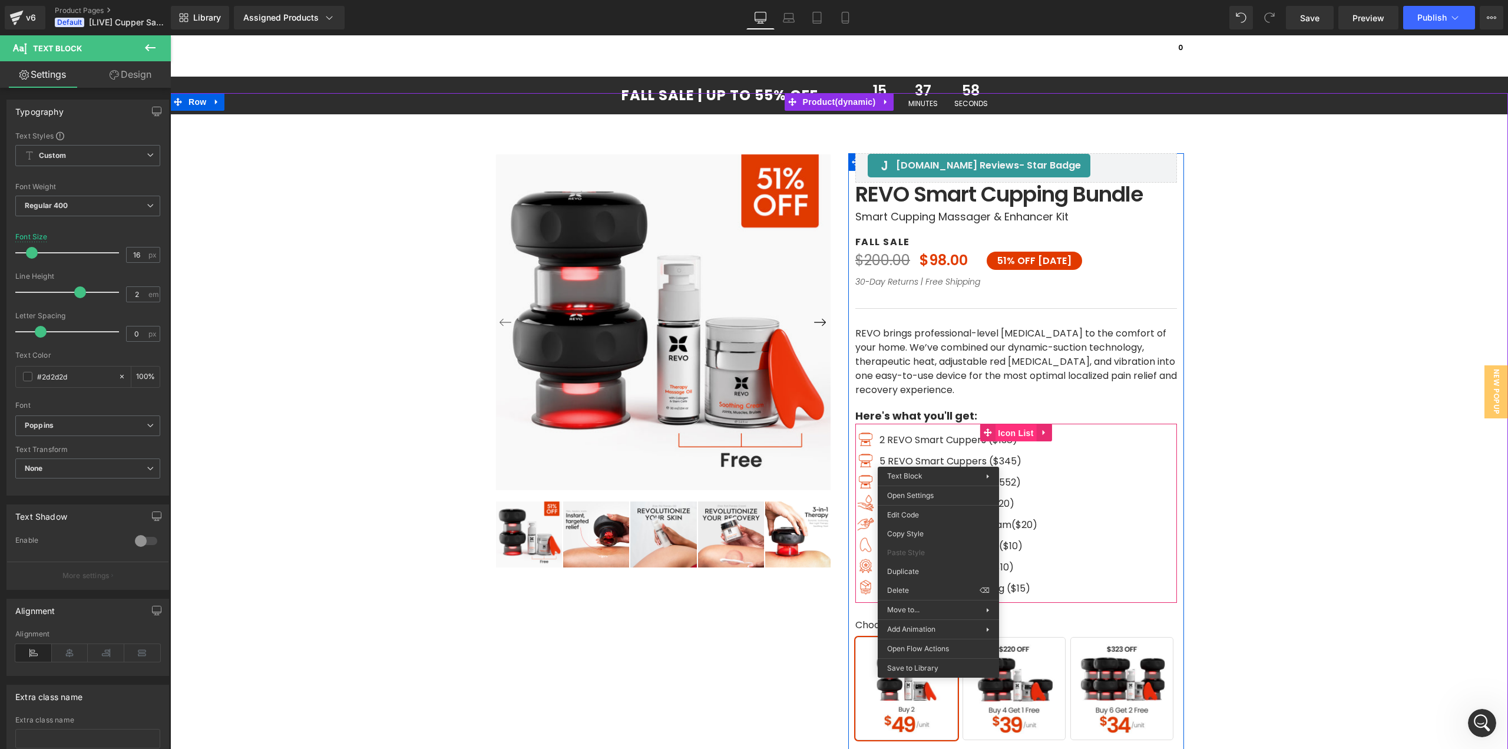
click at [1018, 427] on span "Icon List" at bounding box center [1015, 433] width 41 height 18
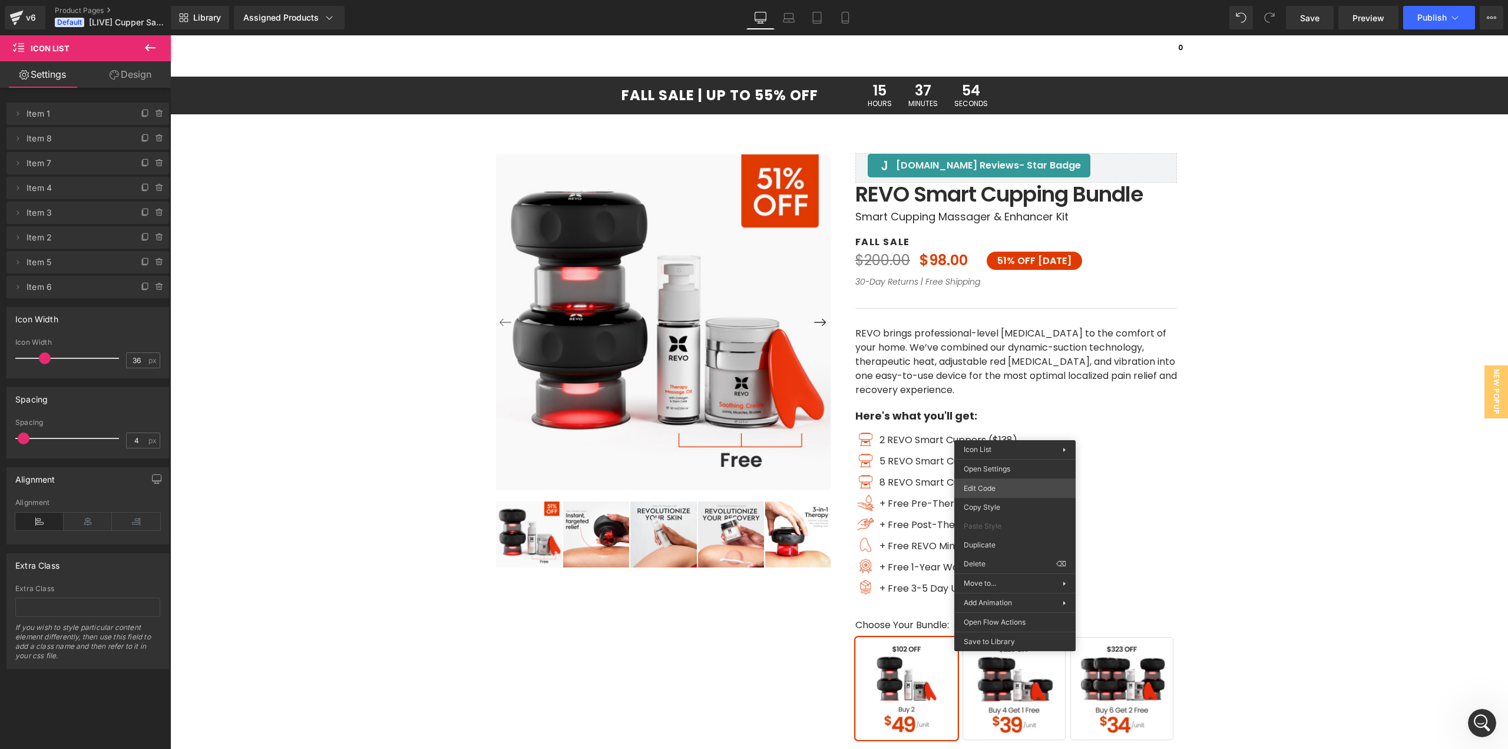
click at [990, 0] on div "Icon List You are previewing how the will restyle your page. You can not edit E…" at bounding box center [754, 0] width 1508 height 0
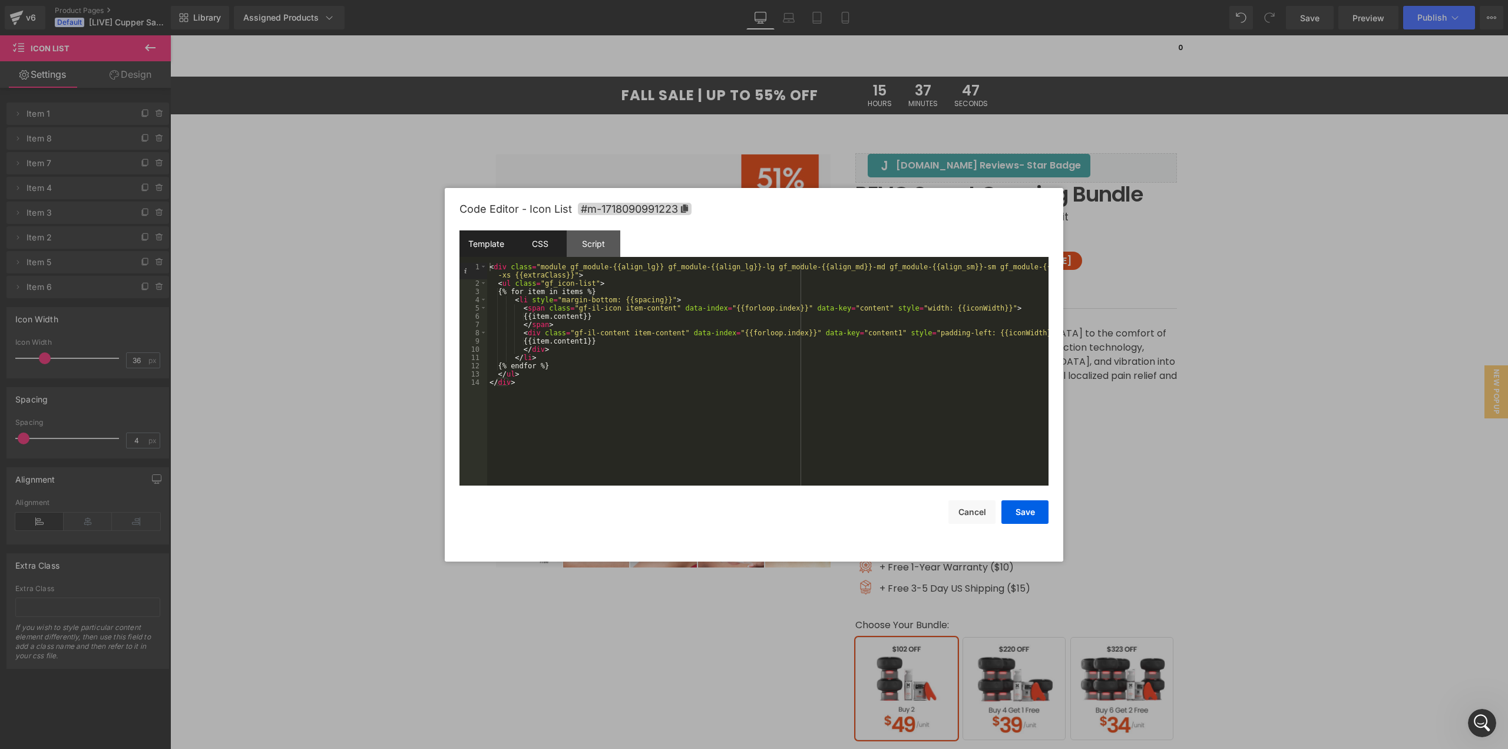
click at [524, 241] on div "CSS" at bounding box center [540, 243] width 54 height 27
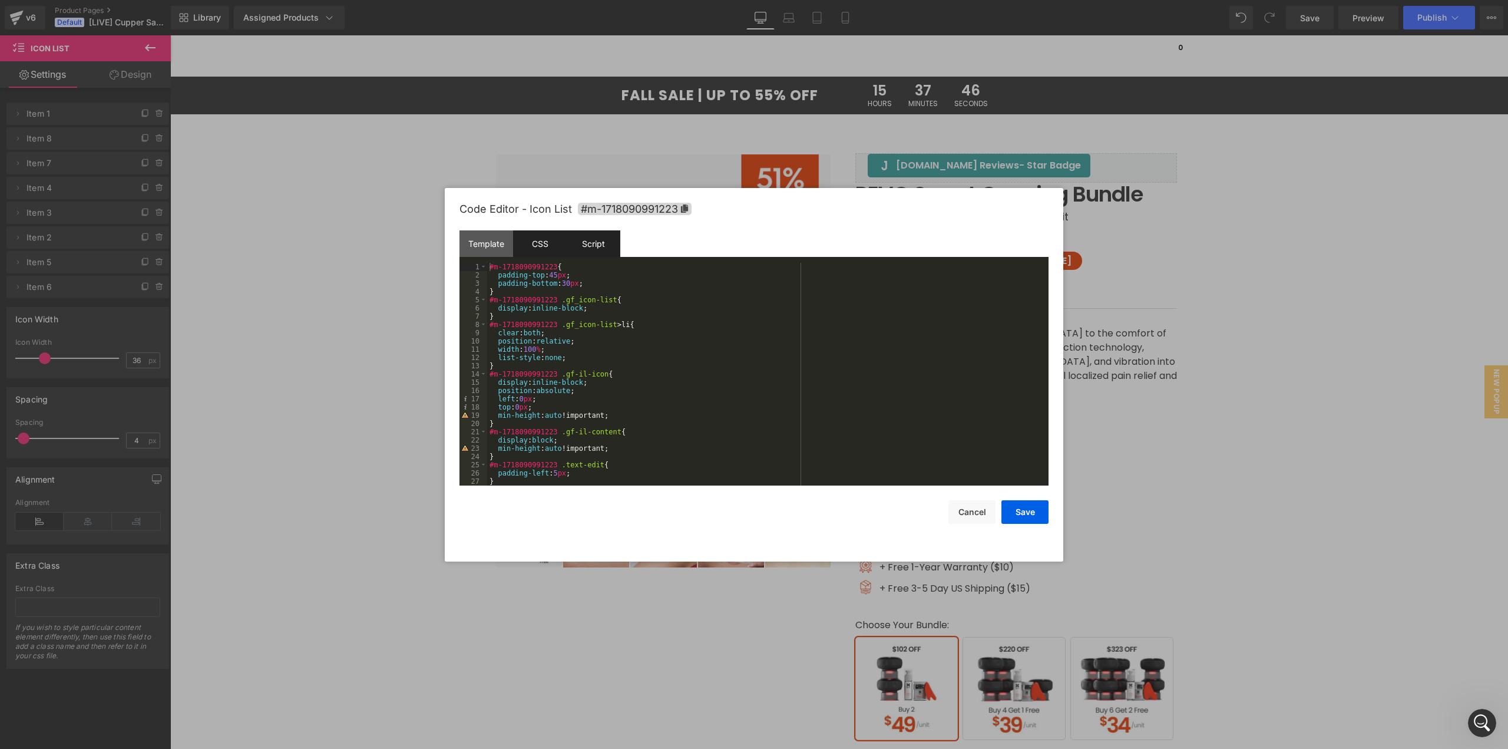
click at [596, 236] on div "Script" at bounding box center [594, 243] width 54 height 27
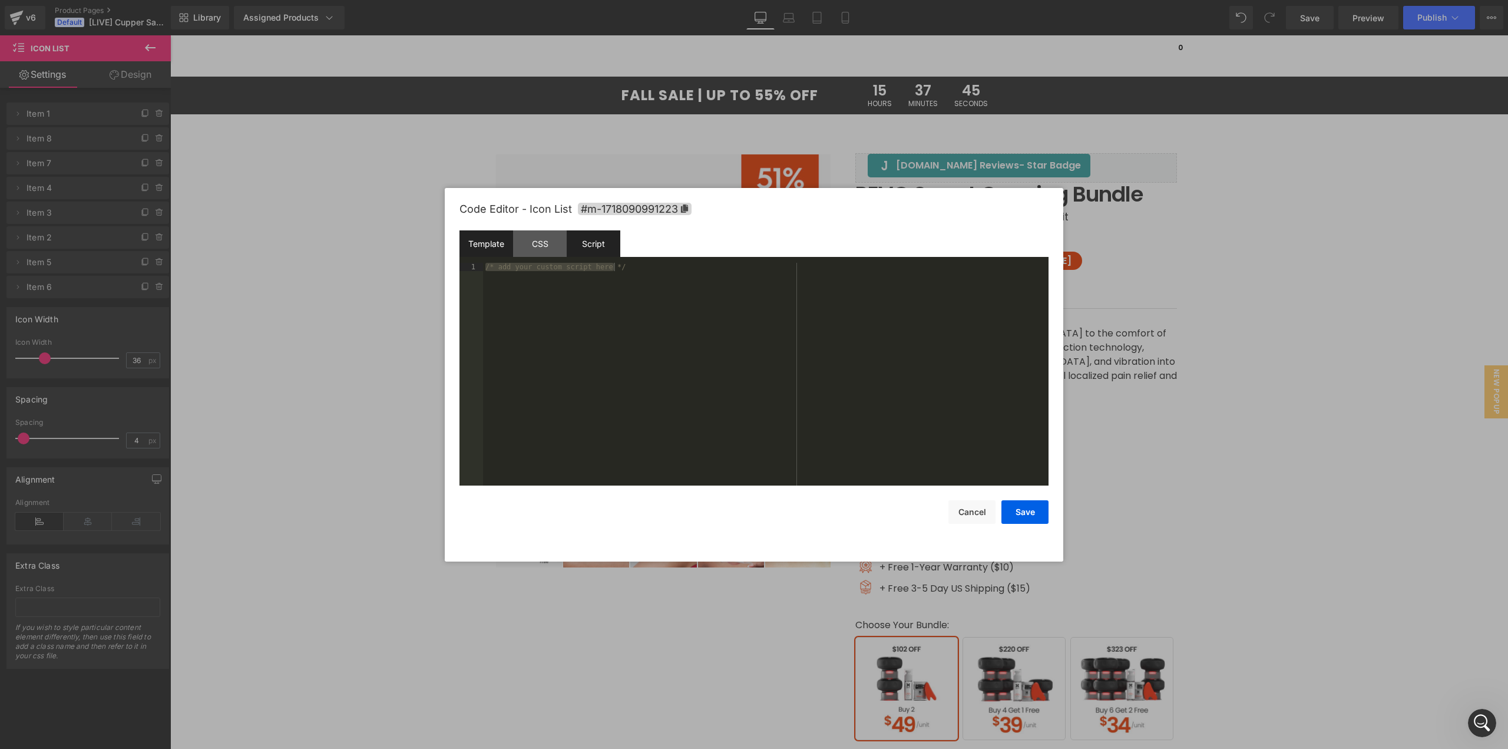
click at [480, 237] on div "Template" at bounding box center [487, 243] width 54 height 27
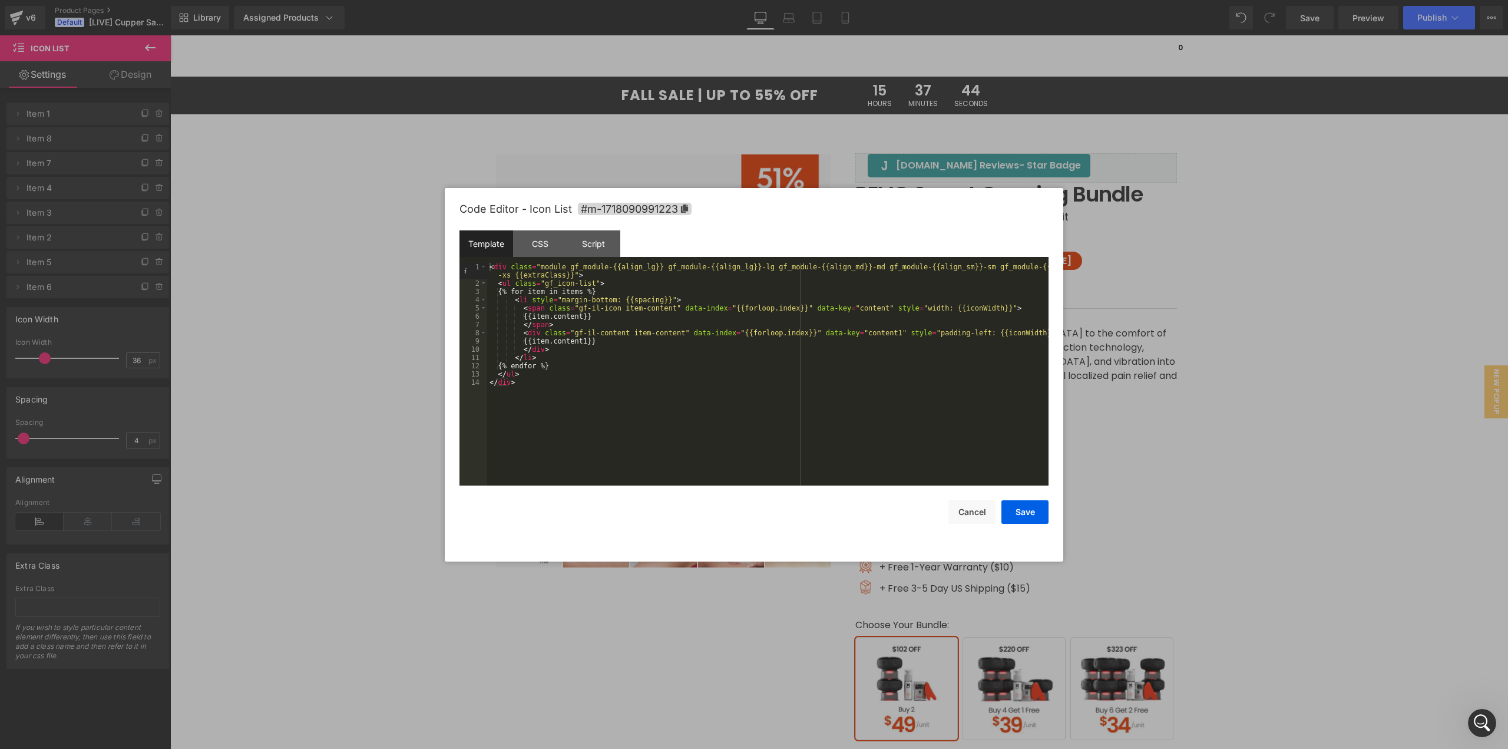
click at [1262, 268] on div at bounding box center [754, 374] width 1508 height 749
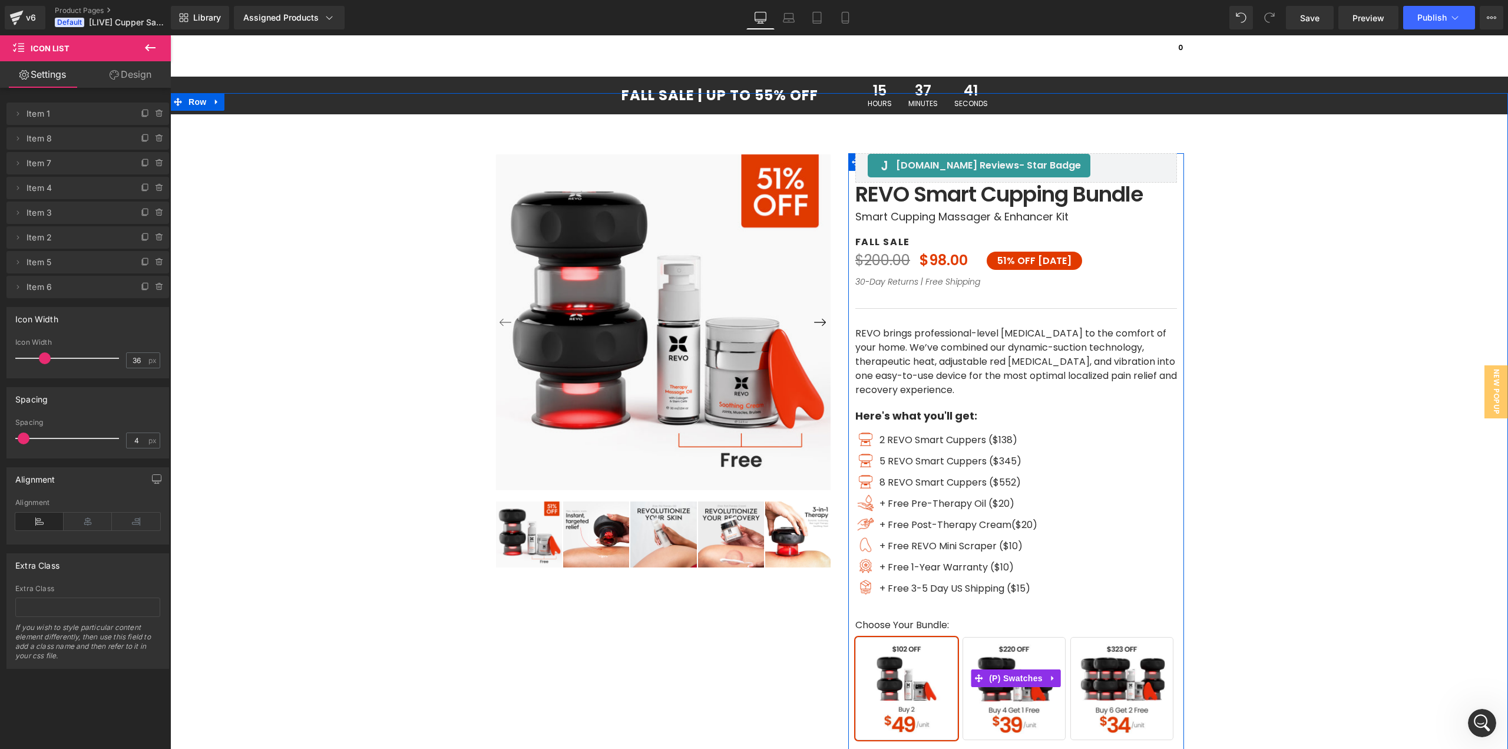
click at [1028, 700] on span "Buy 4 Get 1 Free" at bounding box center [1014, 688] width 103 height 103
click at [1113, 713] on span "Buy 6 Get 2 Free" at bounding box center [1122, 688] width 103 height 103
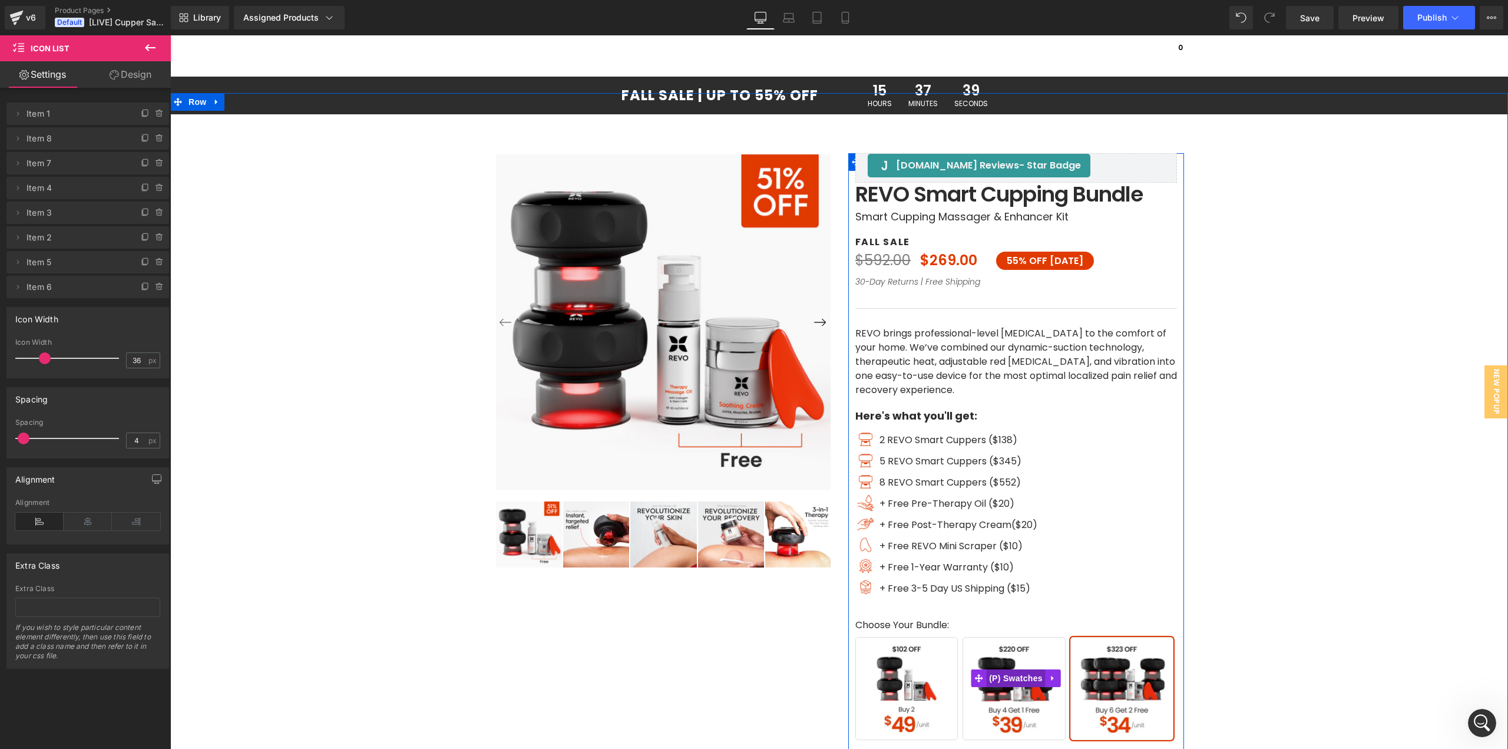
click at [1008, 681] on span "(P) Swatches" at bounding box center [1016, 678] width 60 height 18
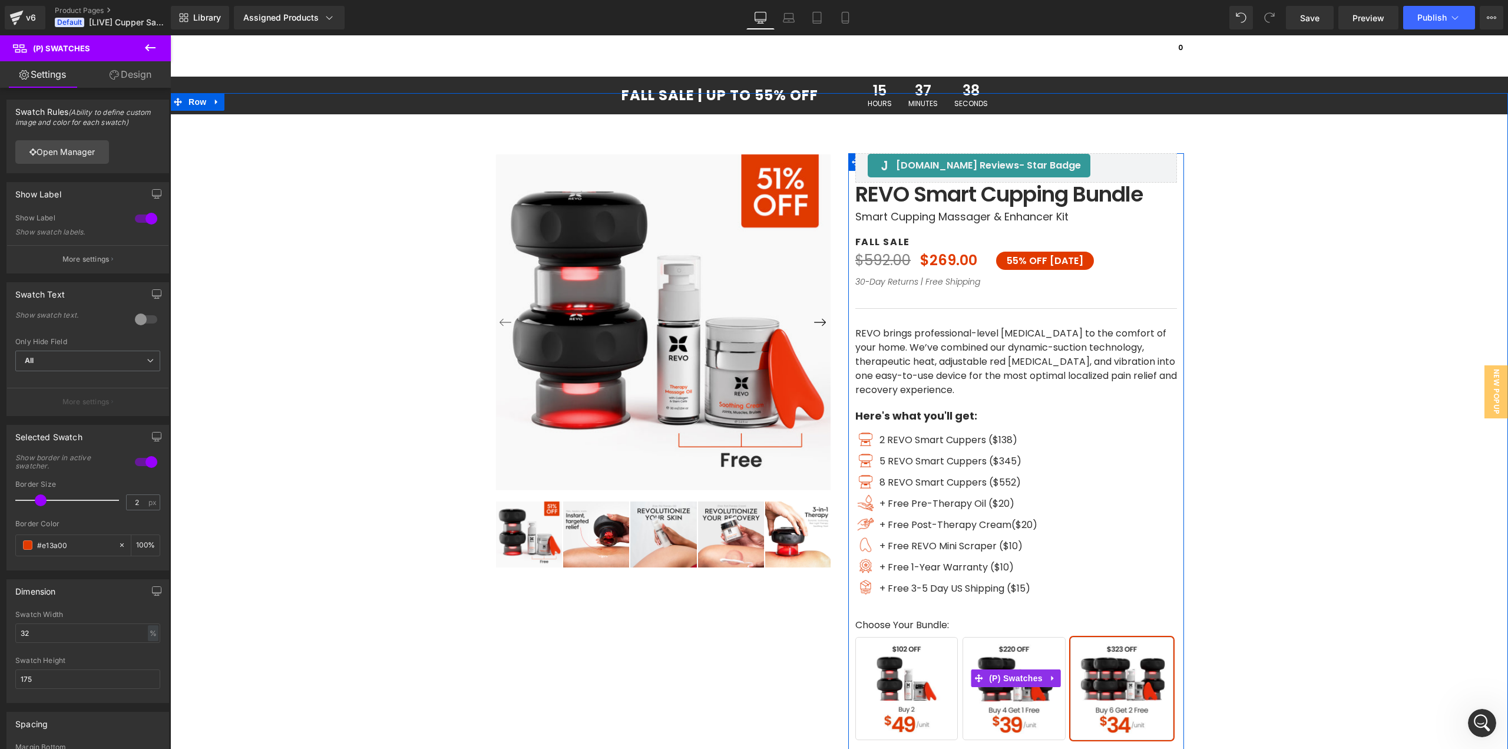
click at [903, 686] on span "Buy 2" at bounding box center [907, 688] width 103 height 103
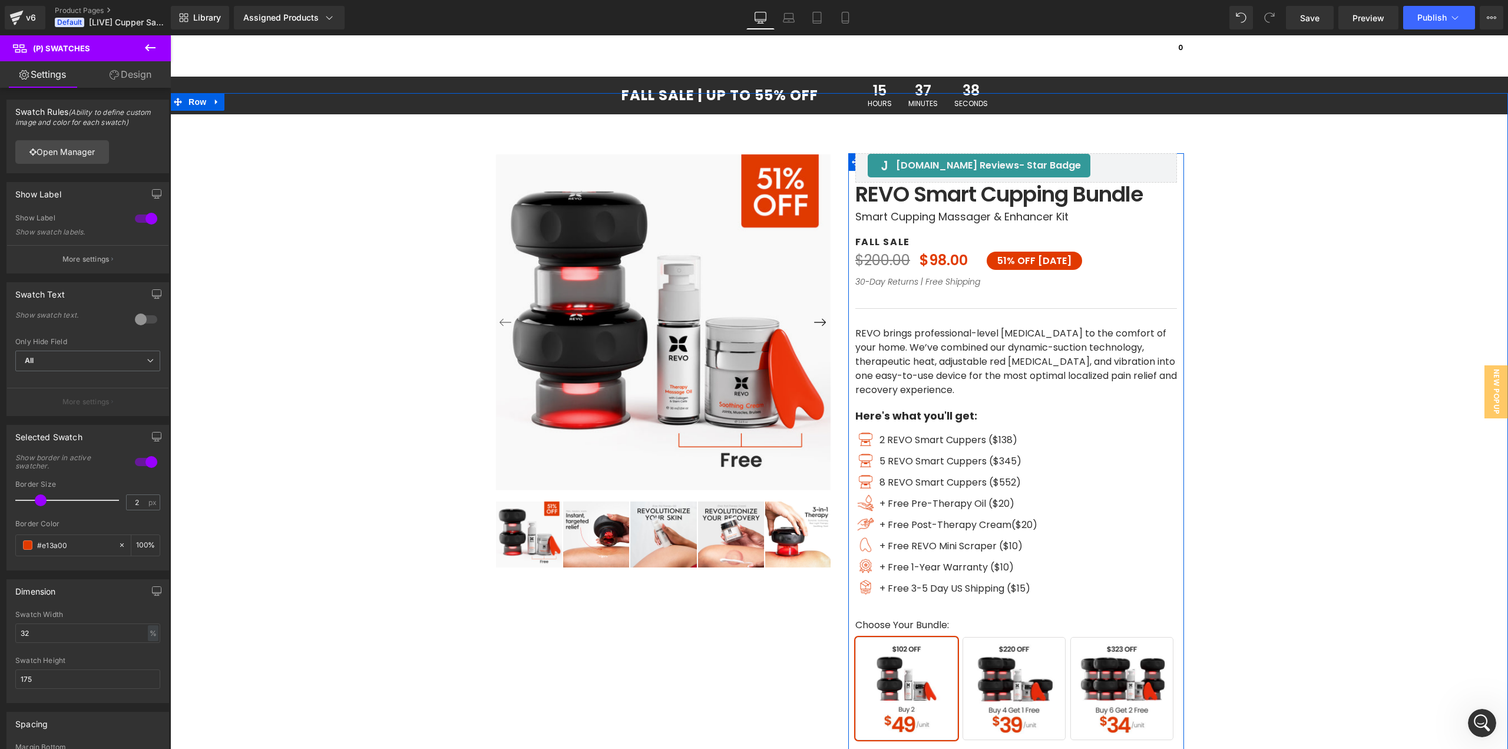
click at [912, 684] on span "Buy 2" at bounding box center [907, 688] width 103 height 103
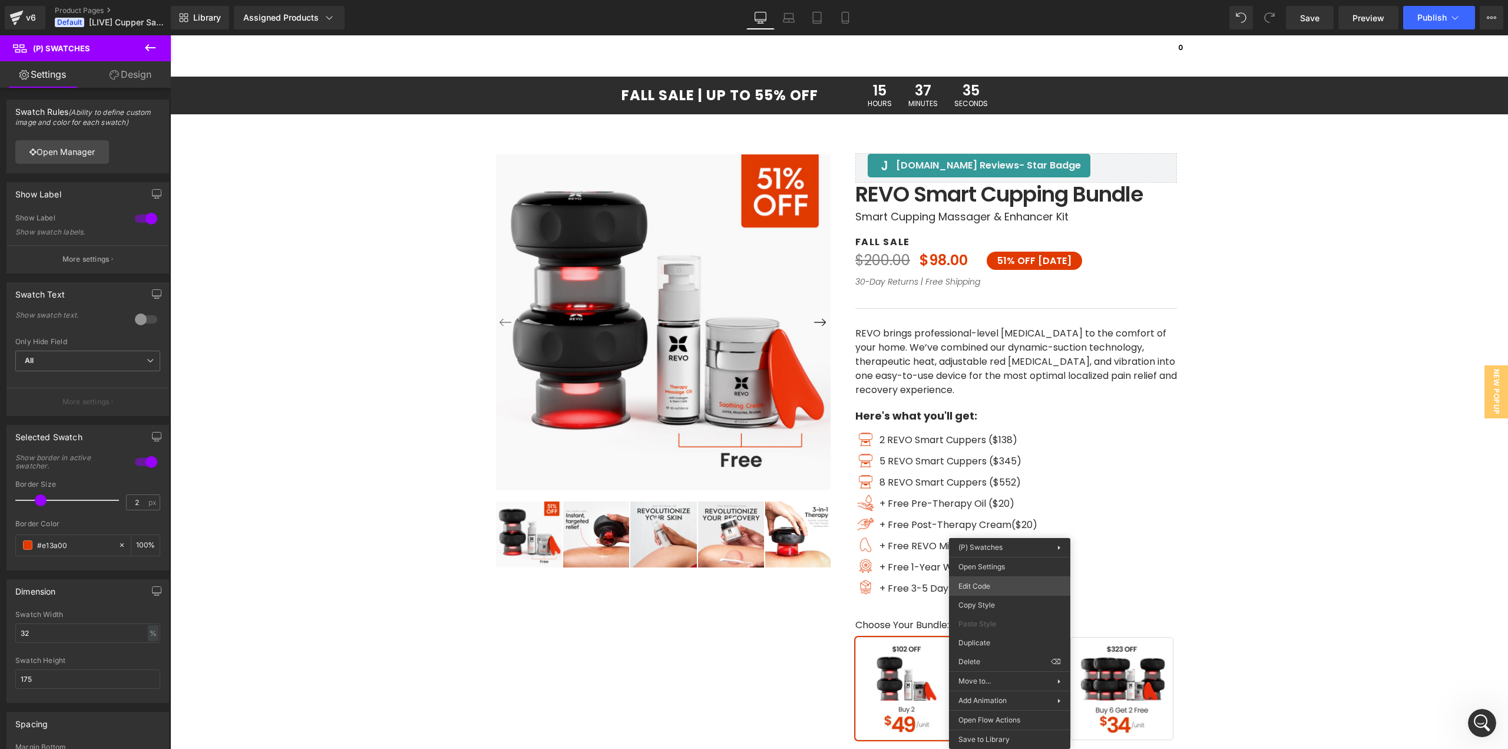
click at [992, 586] on body "(P) Swatches You are previewing how the will restyle your page. You can not edi…" at bounding box center [754, 374] width 1508 height 749
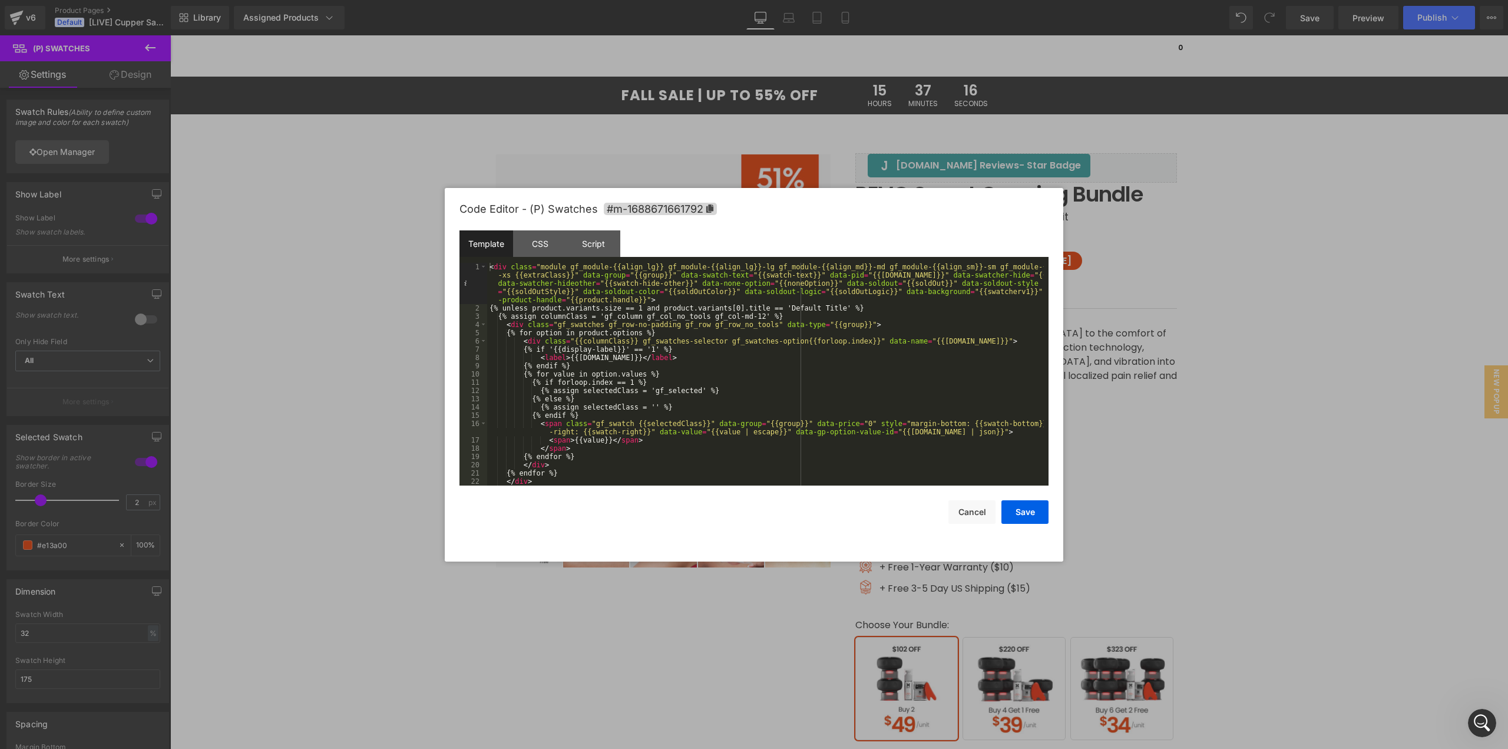
click at [609, 458] on div "< div class = "module gf_module-{{align_lg}} gf_module-{{align_lg}}-lg gf_modul…" at bounding box center [765, 399] width 557 height 272
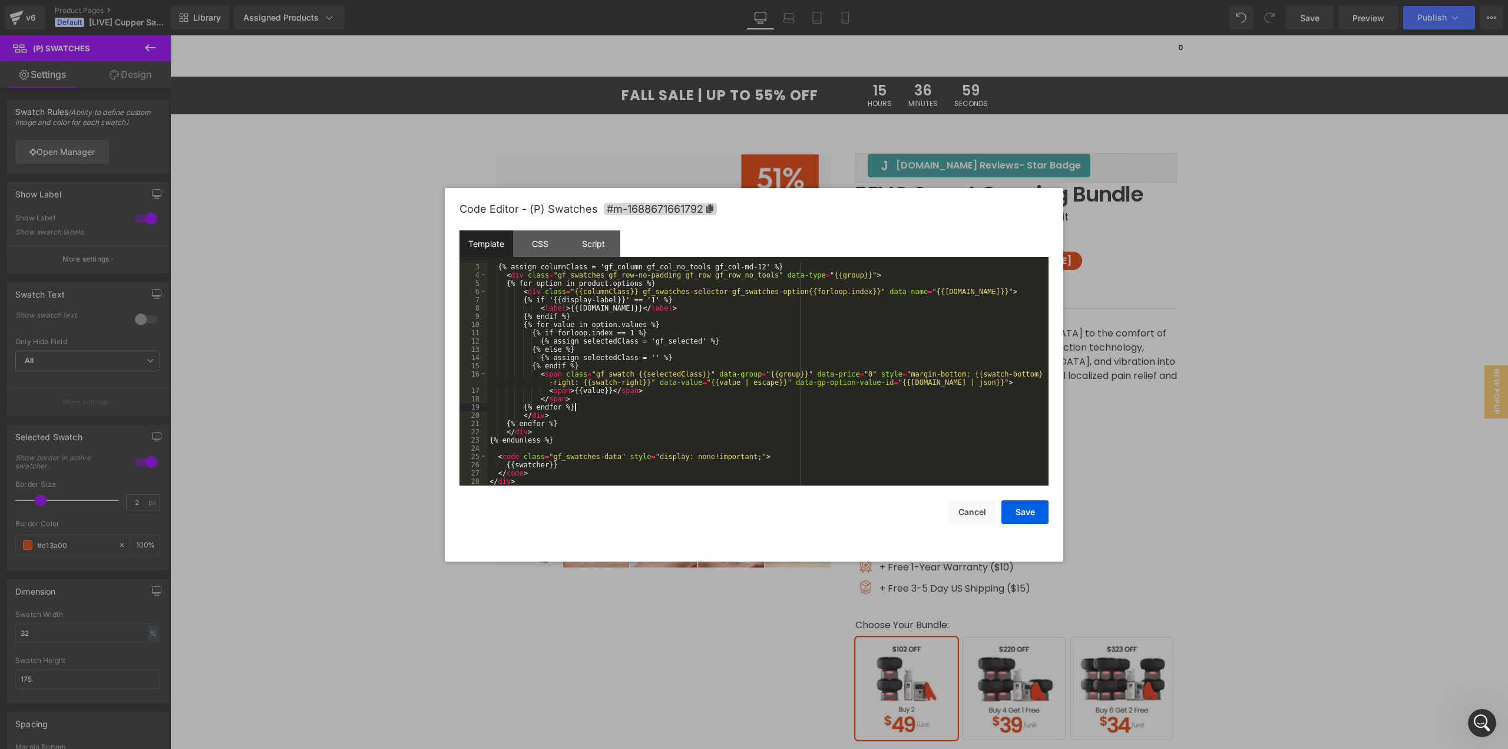
scroll to position [49, 0]
click at [603, 248] on div "Script" at bounding box center [594, 243] width 54 height 27
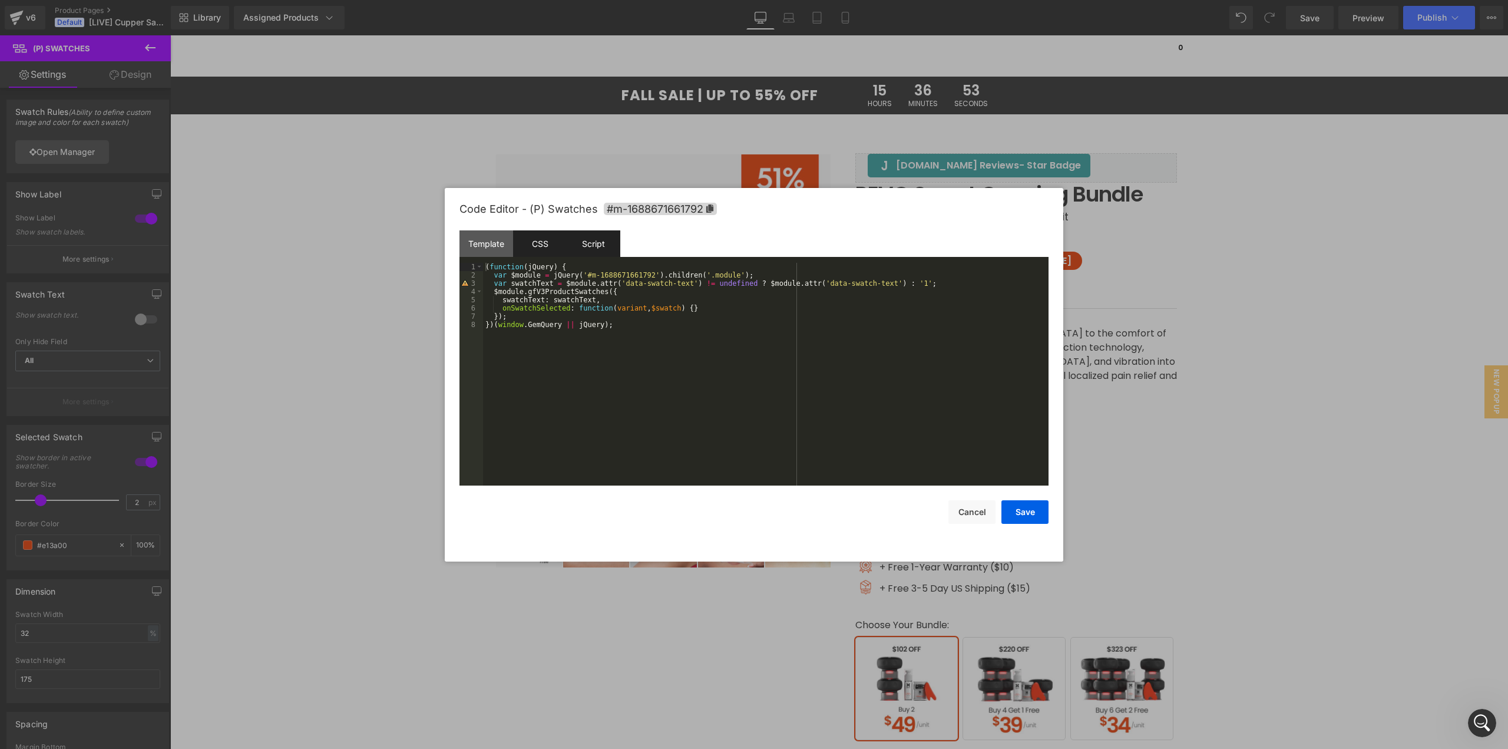
click at [538, 248] on div "CSS" at bounding box center [540, 243] width 54 height 27
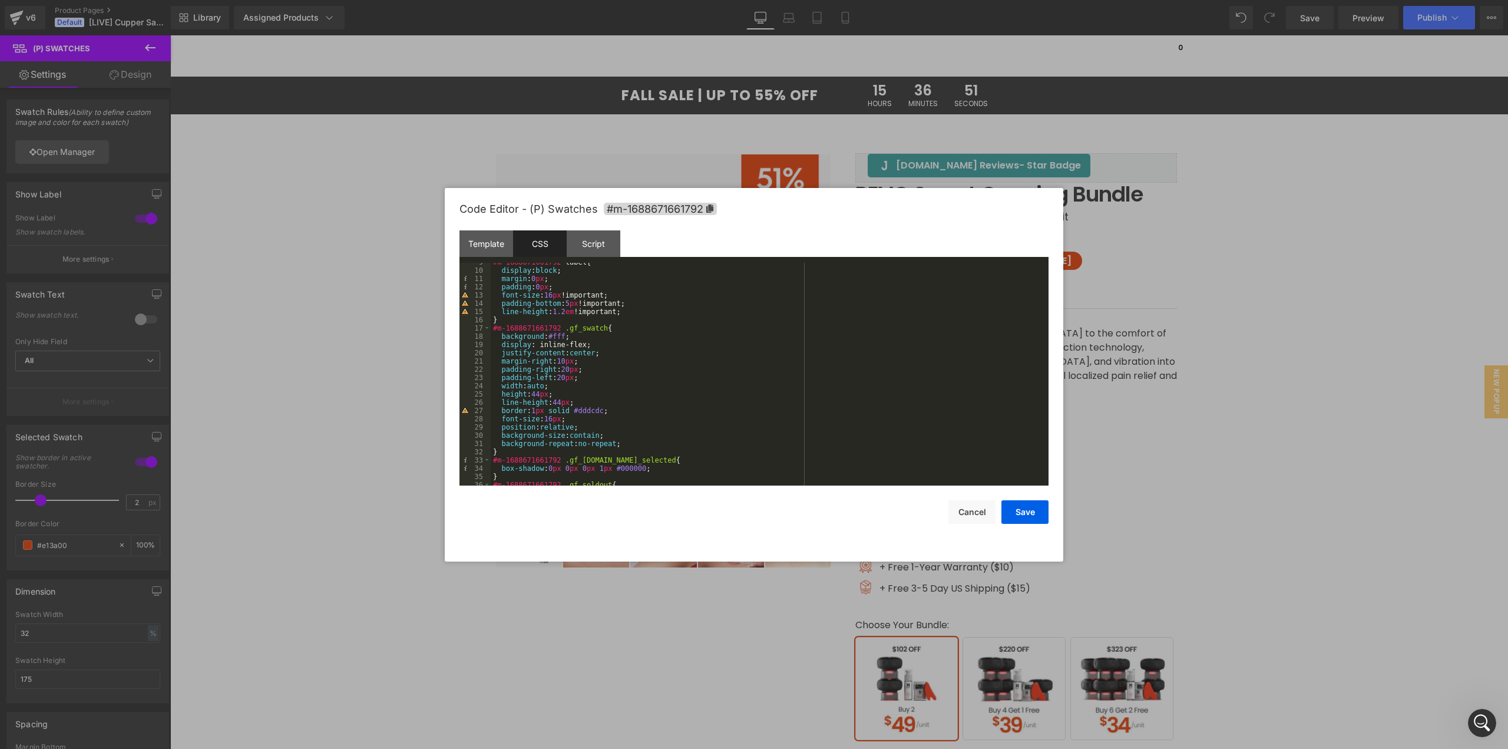
scroll to position [106, 0]
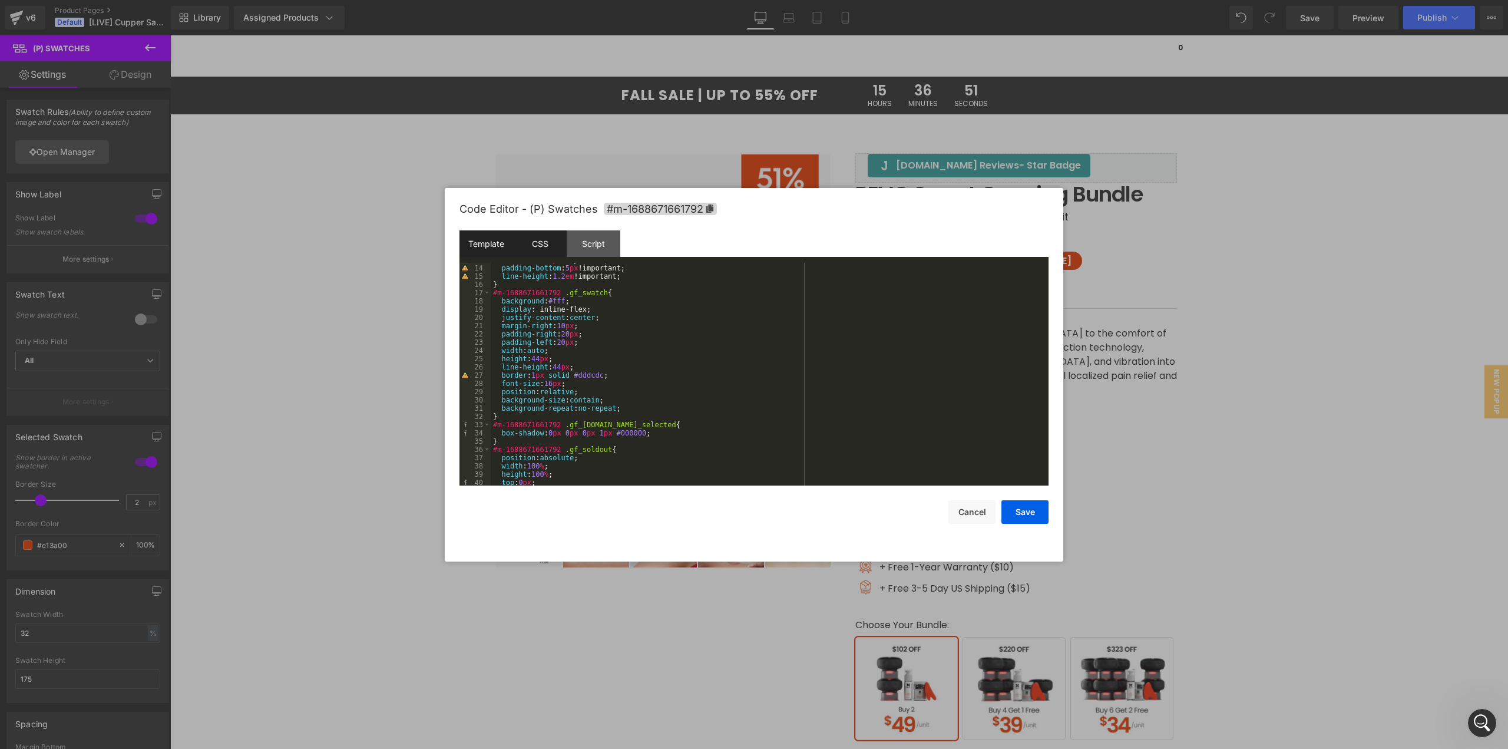
click at [496, 249] on div "Template" at bounding box center [487, 243] width 54 height 27
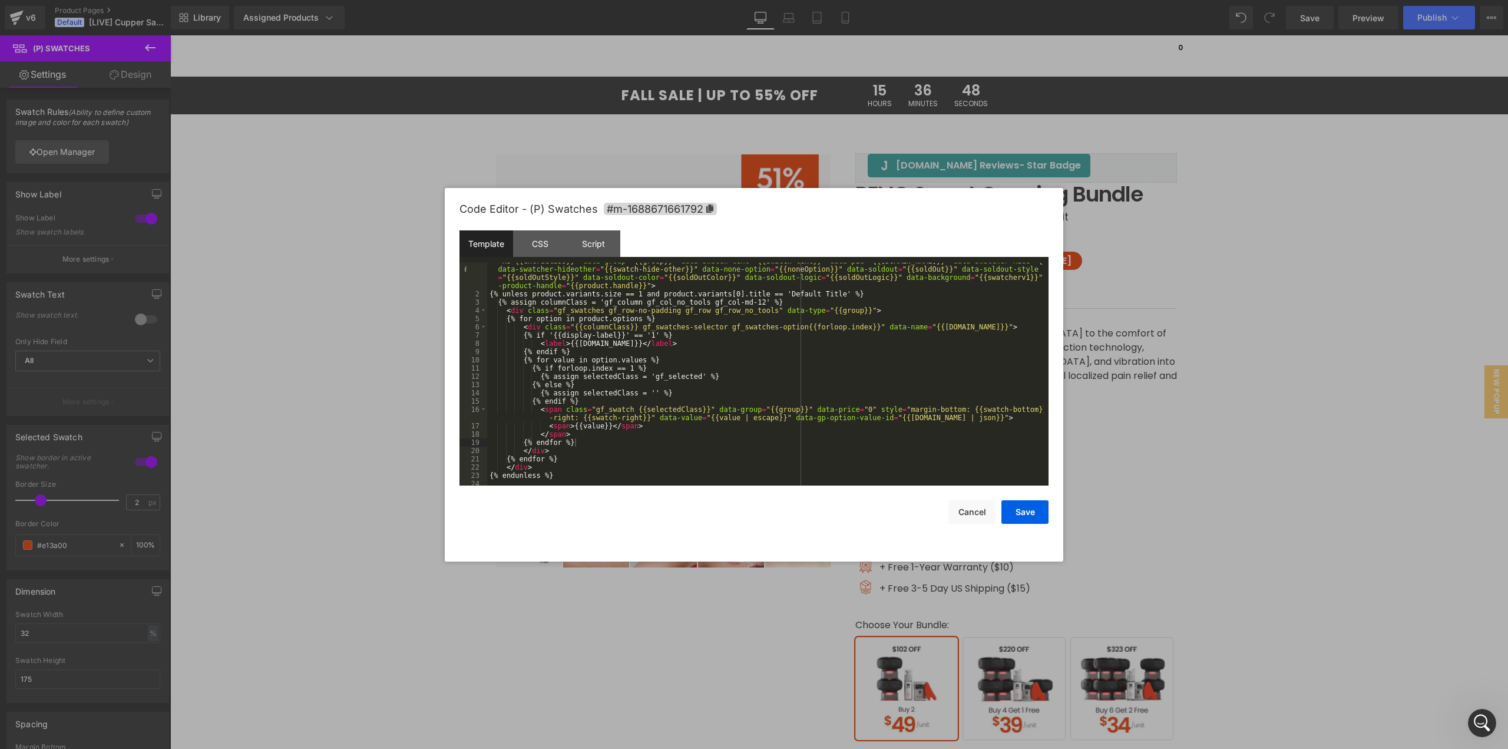
scroll to position [14, 0]
click at [586, 311] on div "< div class = "module gf_module-{{align_lg}} gf_module-{{align_lg}}-lg gf_modul…" at bounding box center [765, 385] width 557 height 272
click at [810, 311] on div "< div class = "module gf_module-{{align_lg}} gf_module-{{align_lg}}-lg gf_modul…" at bounding box center [765, 385] width 557 height 272
click at [530, 316] on div "< div class = "module gf_module-{{align_lg}} gf_module-{{align_lg}}-lg gf_modul…" at bounding box center [765, 385] width 557 height 272
drag, startPoint x: 540, startPoint y: 323, endPoint x: 599, endPoint y: 323, distance: 59.5
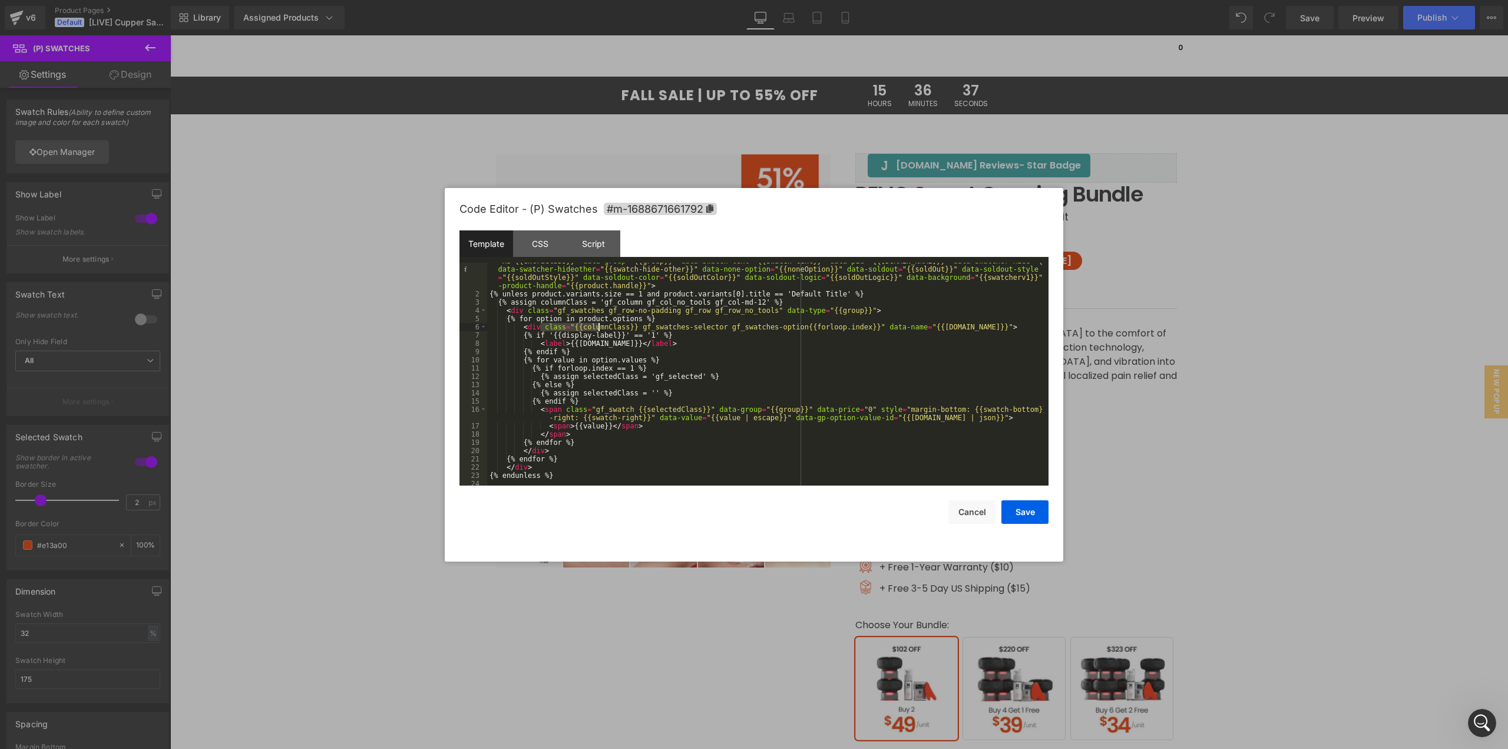
click at [599, 323] on div "< div class = "module gf_module-{{align_lg}} gf_module-{{align_lg}}-lg gf_modul…" at bounding box center [765, 385] width 557 height 272
click at [649, 323] on div "< div class = "module gf_module-{{align_lg}} gf_module-{{align_lg}}-lg gf_modul…" at bounding box center [765, 385] width 557 height 272
click at [571, 333] on div "< div class = "module gf_module-{{align_lg}} gf_module-{{align_lg}}-lg gf_modul…" at bounding box center [765, 385] width 557 height 272
click at [606, 332] on div "< div class = "module gf_module-{{align_lg}} gf_module-{{align_lg}}-lg gf_modul…" at bounding box center [765, 385] width 557 height 272
drag, startPoint x: 639, startPoint y: 332, endPoint x: 658, endPoint y: 334, distance: 18.9
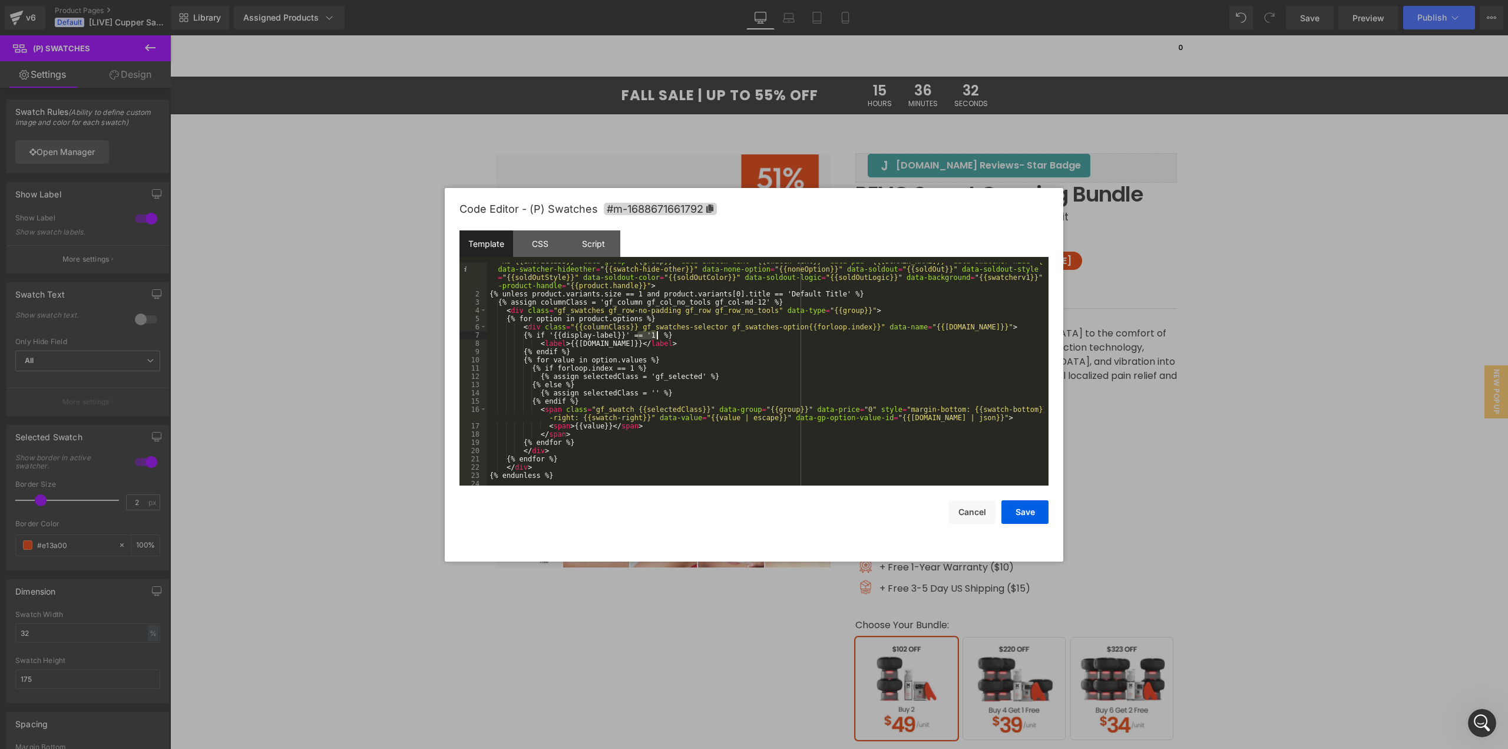
click at [658, 334] on div "< div class = "module gf_module-{{align_lg}} gf_module-{{align_lg}}-lg gf_modul…" at bounding box center [765, 385] width 557 height 272
click at [684, 339] on div "< div class = "module gf_module-{{align_lg}} gf_module-{{align_lg}}-lg gf_modul…" at bounding box center [765, 385] width 557 height 272
drag, startPoint x: 552, startPoint y: 341, endPoint x: 638, endPoint y: 342, distance: 86.0
click at [612, 340] on div "< div class = "module gf_module-{{align_lg}} gf_module-{{align_lg}}-lg gf_modul…" at bounding box center [765, 385] width 557 height 272
click at [677, 342] on div "< div class = "module gf_module-{{align_lg}} gf_module-{{align_lg}}-lg gf_modul…" at bounding box center [765, 385] width 557 height 272
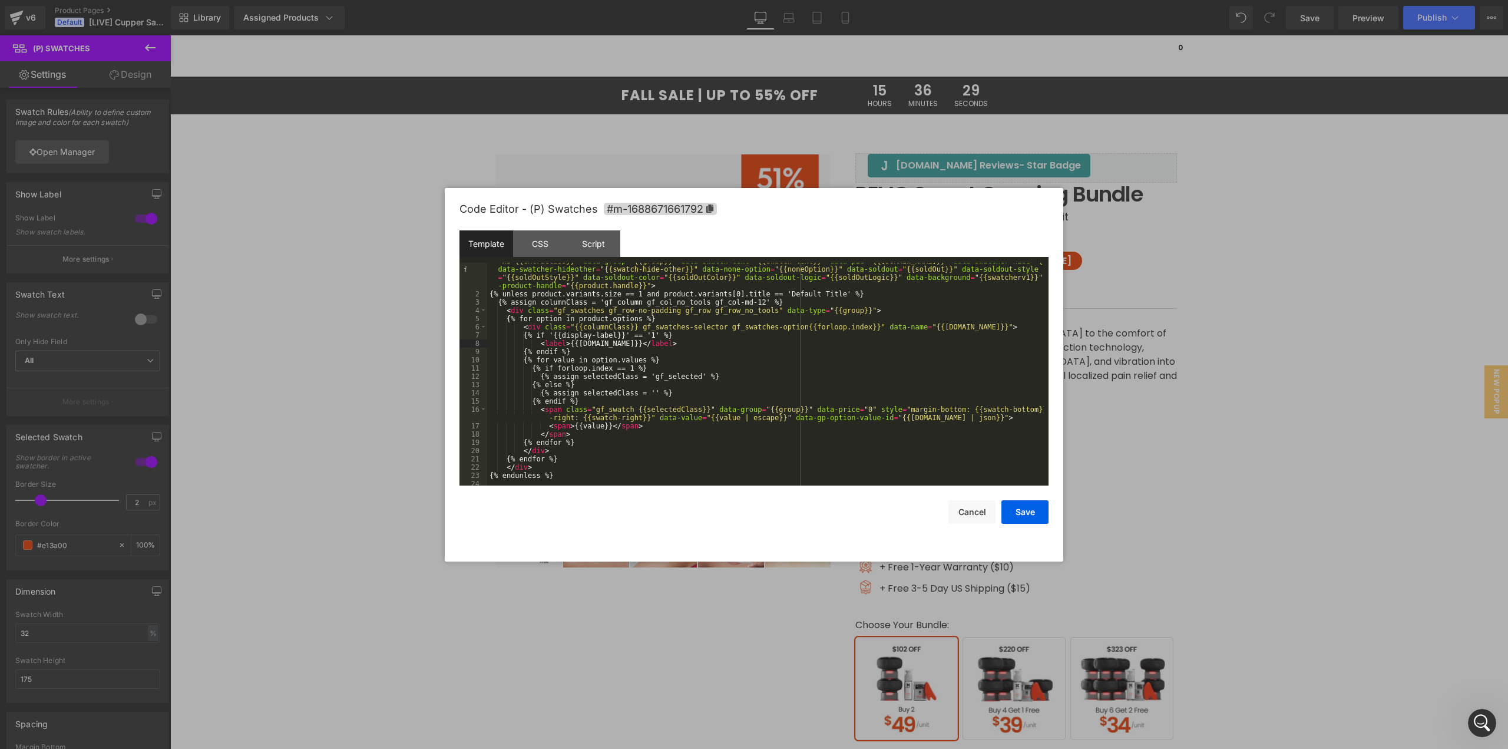
click at [563, 353] on div "< div class = "module gf_module-{{align_lg}} gf_module-{{align_lg}}-lg gf_modul…" at bounding box center [765, 385] width 557 height 272
click at [585, 355] on div "< div class = "module gf_module-{{align_lg}} gf_module-{{align_lg}}-lg gf_modul…" at bounding box center [765, 385] width 557 height 272
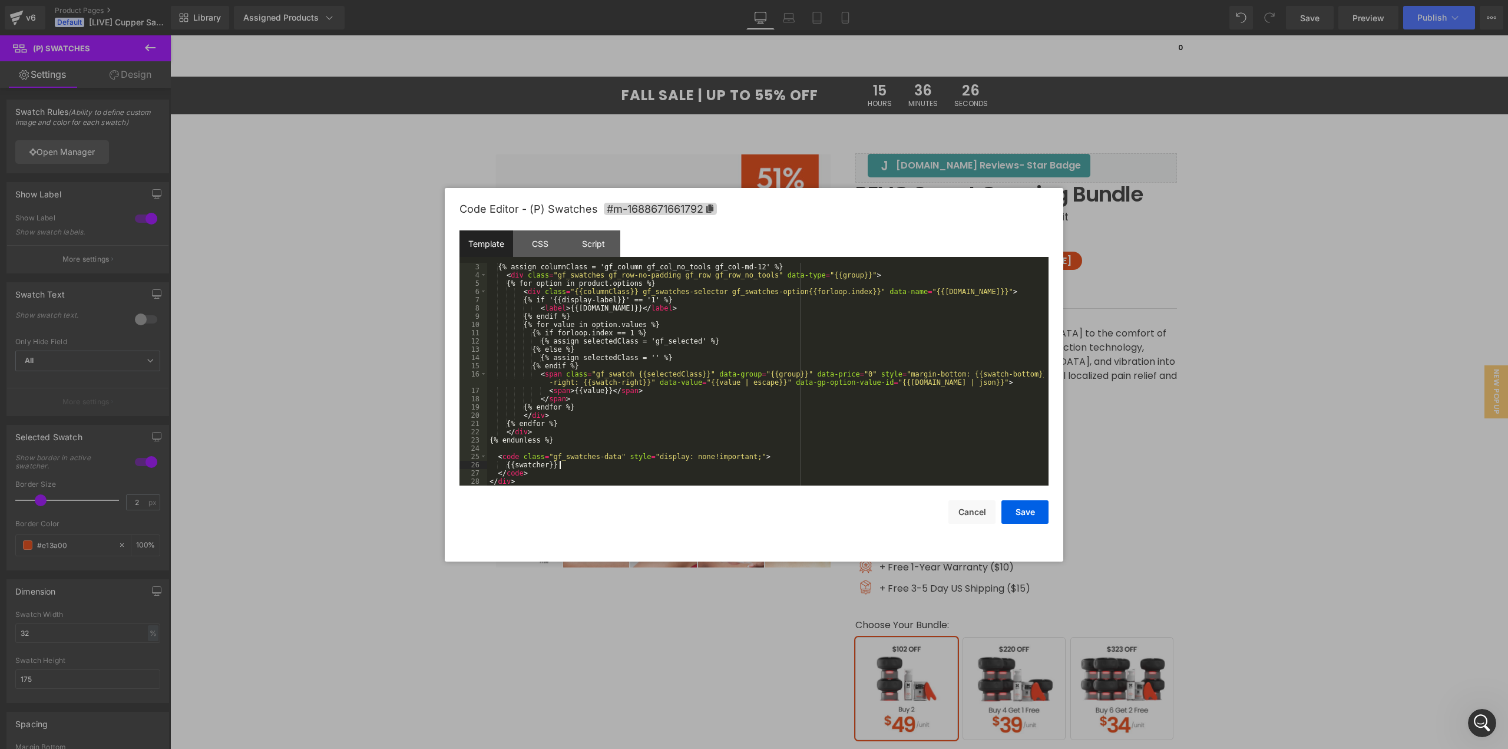
click at [686, 466] on div "{% assign columnClass = 'gf_column gf_col_no_tools gf_col-md-12' %} < div class…" at bounding box center [765, 382] width 557 height 239
click at [966, 504] on button "Cancel" at bounding box center [972, 512] width 47 height 24
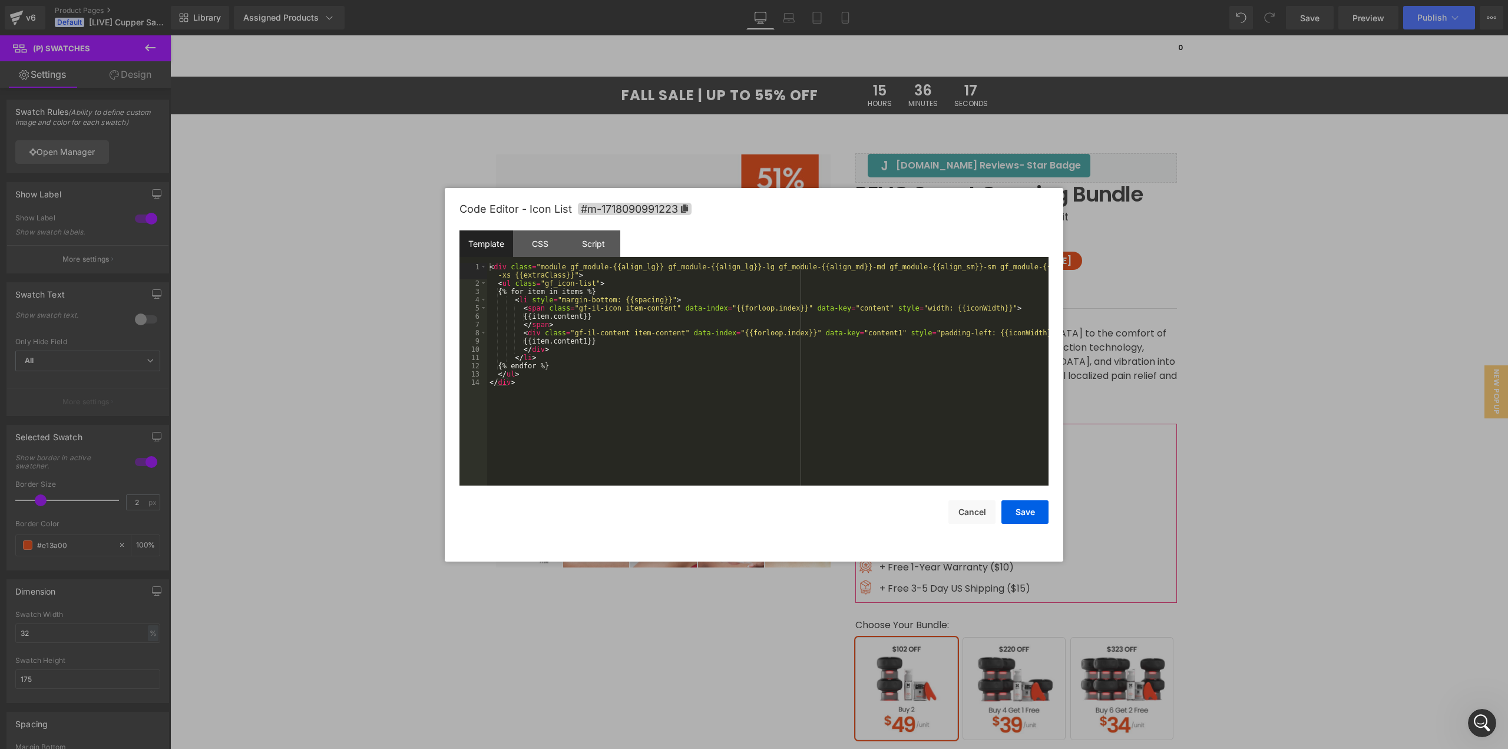
click at [979, 0] on div "(P) Swatches You are previewing how the will restyle your page. You can not edi…" at bounding box center [754, 0] width 1508 height 0
click at [842, 426] on div "< div class = "module gf_module-{{align_lg}} gf_module-{{align_lg}}-lg gf_modul…" at bounding box center [768, 386] width 562 height 247
drag, startPoint x: 1328, startPoint y: 483, endPoint x: 1154, endPoint y: 448, distance: 177.3
click at [1328, 483] on div at bounding box center [754, 374] width 1508 height 749
